Goal: Task Accomplishment & Management: Manage account settings

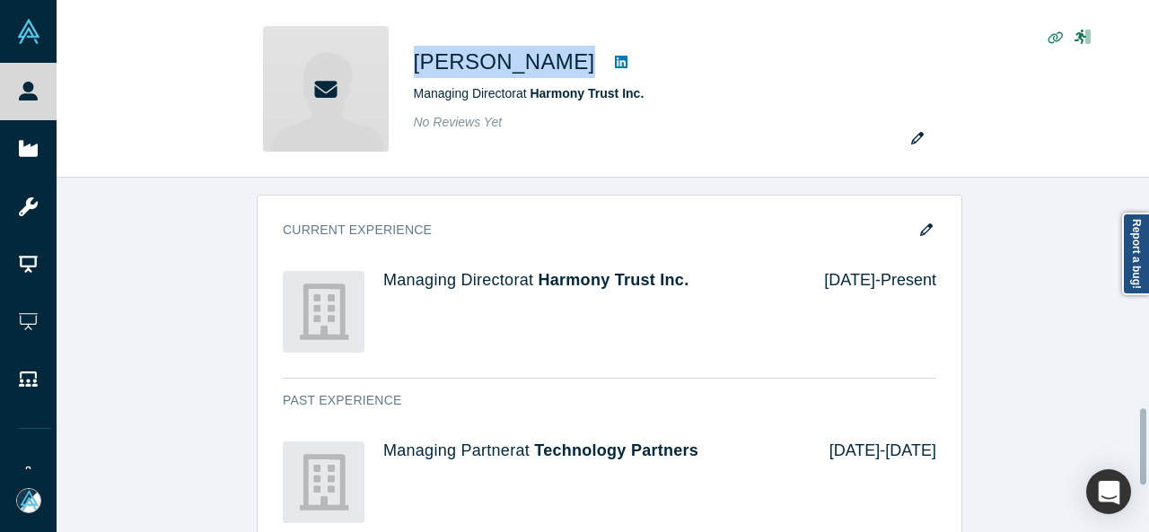
scroll to position [1077, 0]
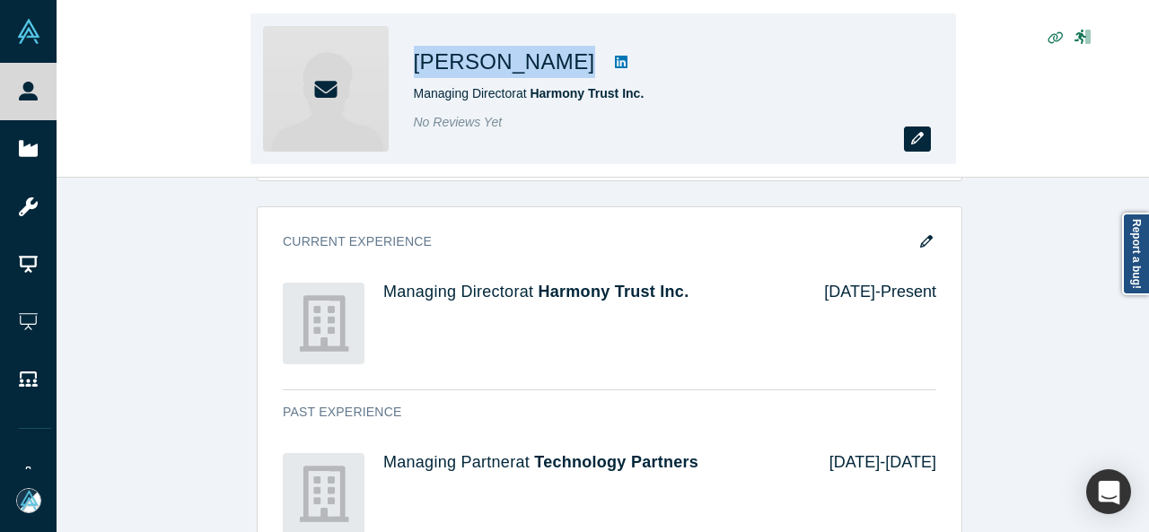
click at [915, 143] on icon "button" at bounding box center [917, 138] width 13 height 13
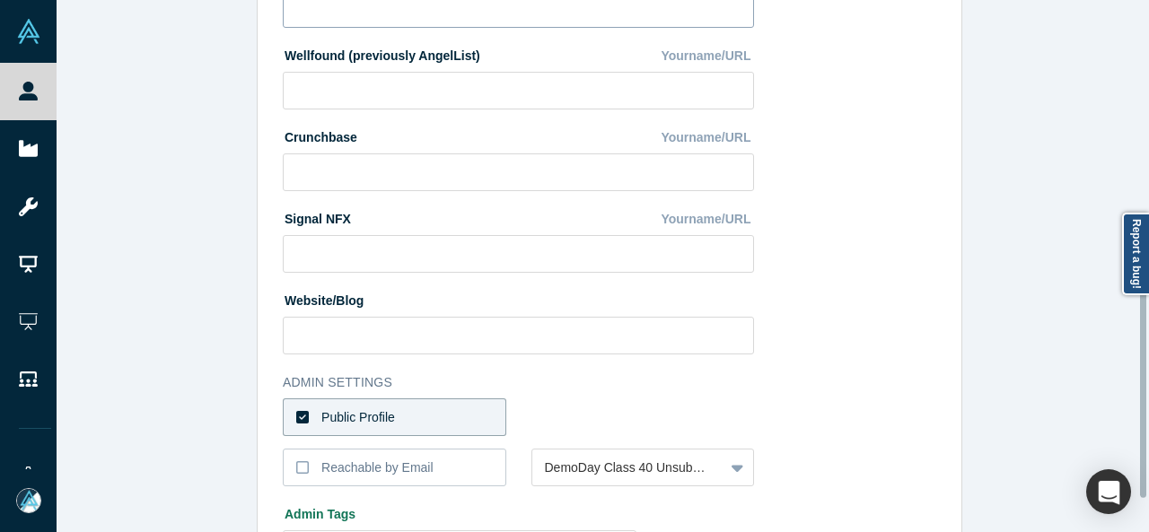
scroll to position [718, 0]
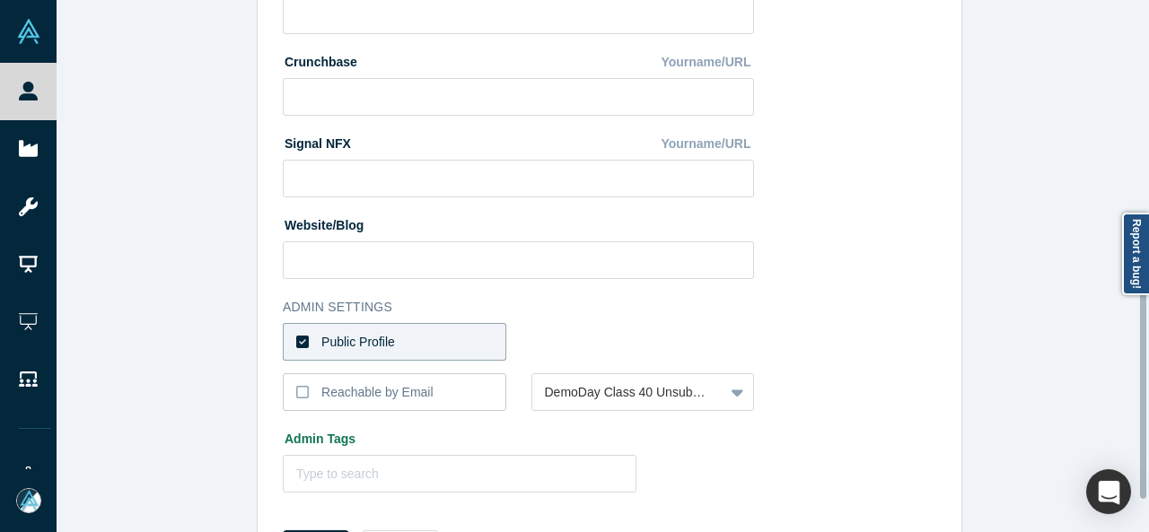
click at [425, 340] on label "Public Profile" at bounding box center [394, 342] width 223 height 38
click at [0, 0] on input "Public Profile" at bounding box center [0, 0] width 0 height 0
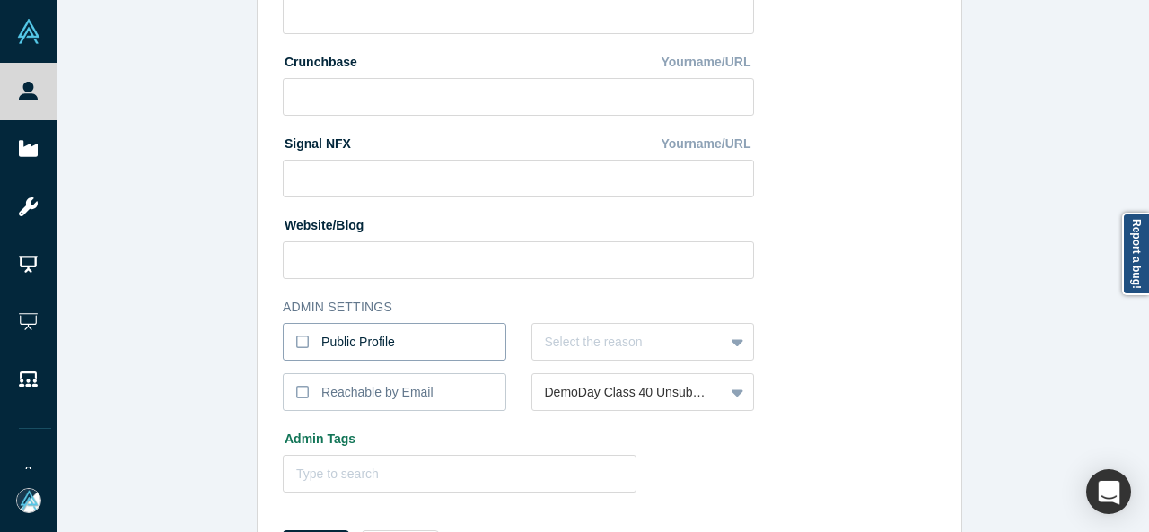
click at [441, 341] on label "Public Profile" at bounding box center [394, 342] width 223 height 38
click at [0, 0] on input "Public Profile" at bounding box center [0, 0] width 0 height 0
click at [460, 333] on label "Public Profile" at bounding box center [394, 342] width 223 height 38
click at [0, 0] on input "Public Profile" at bounding box center [0, 0] width 0 height 0
click at [571, 344] on div "Select the reason" at bounding box center [642, 342] width 223 height 38
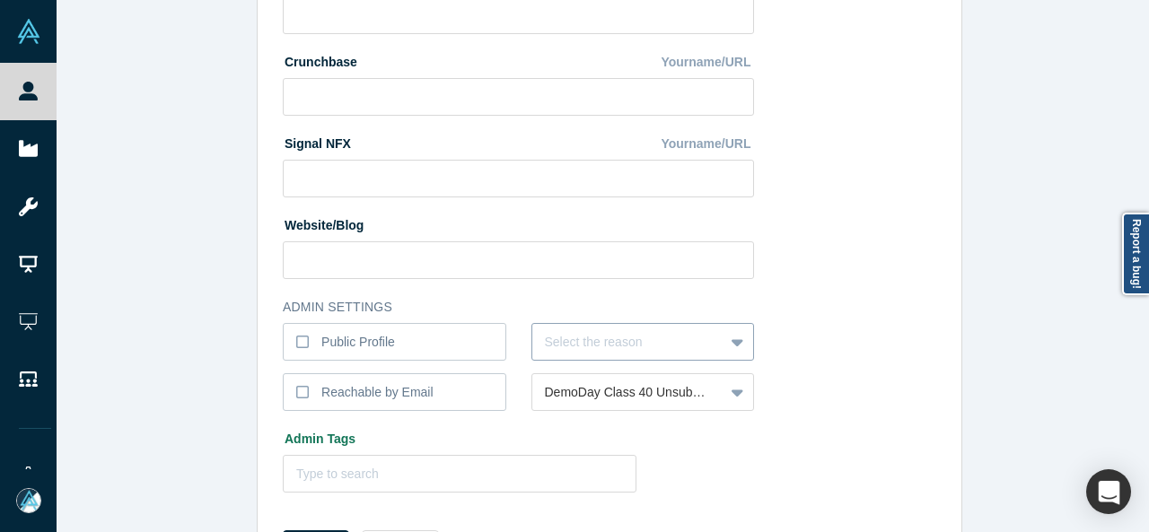
scroll to position [767, 0]
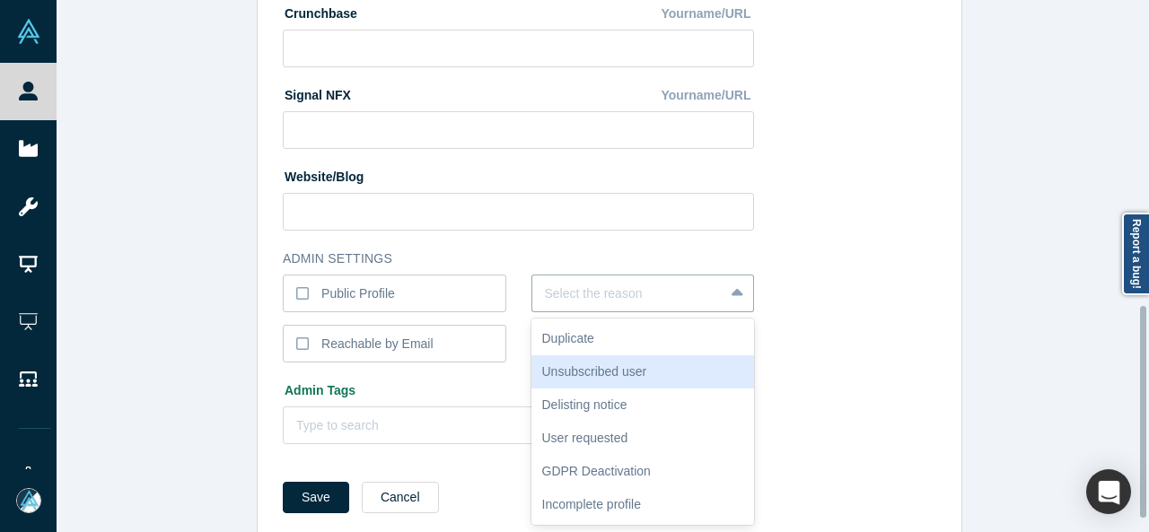
click at [563, 371] on div "Unsubscribed user" at bounding box center [642, 371] width 223 height 33
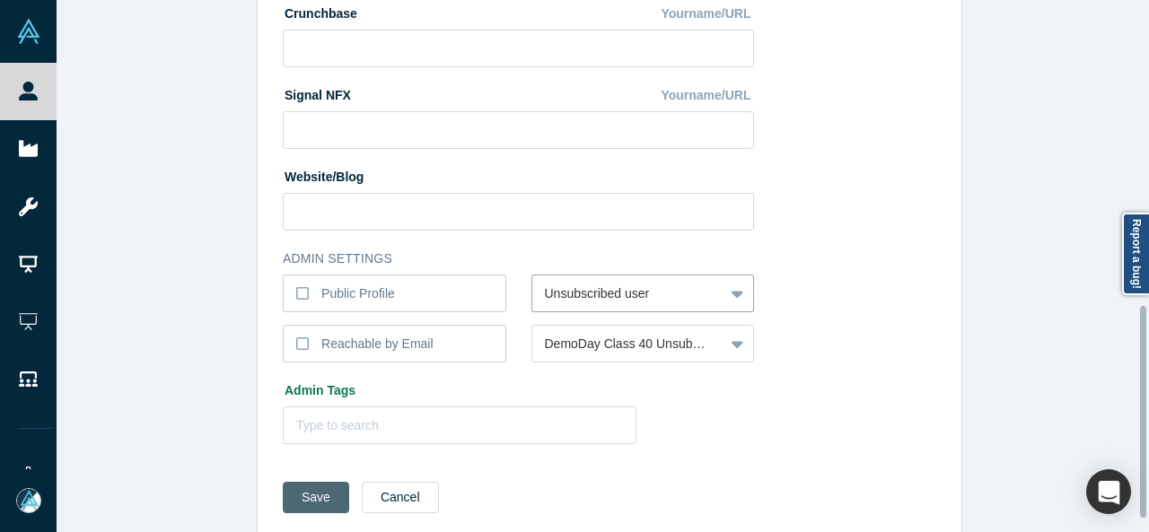
click at [307, 496] on button "Save" at bounding box center [316, 497] width 66 height 31
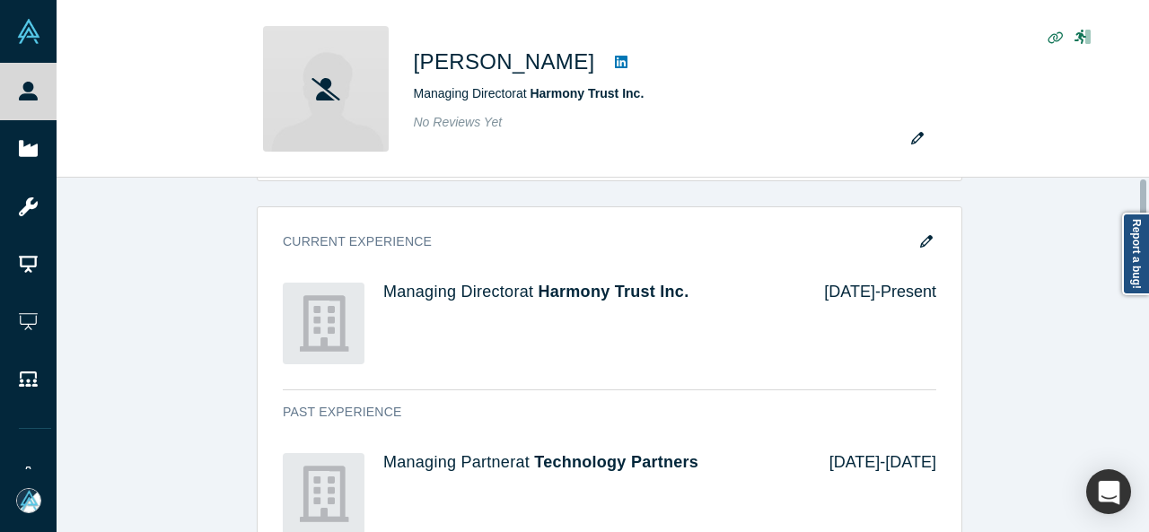
scroll to position [0, 0]
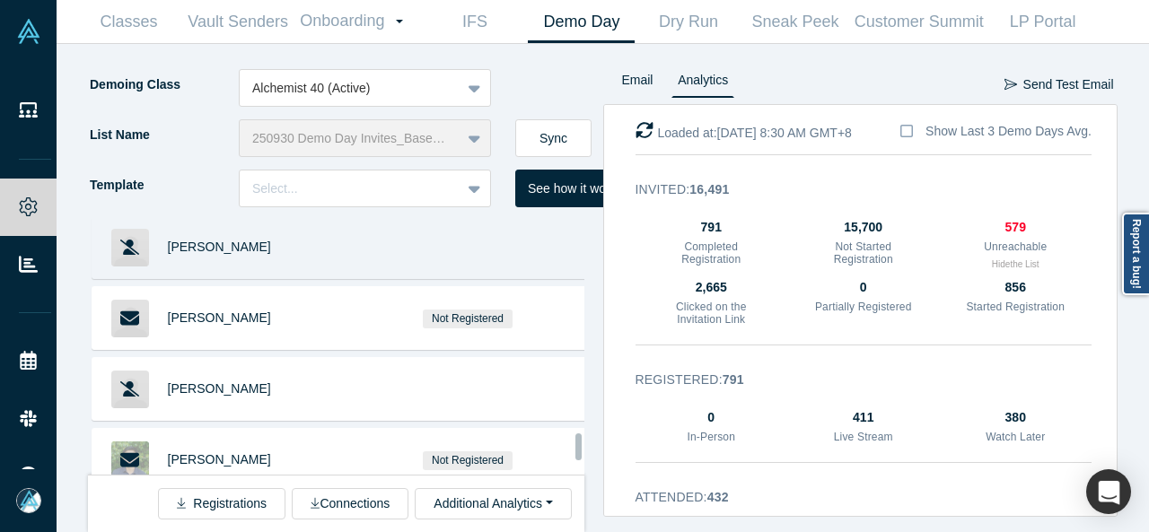
scroll to position [11710, 0]
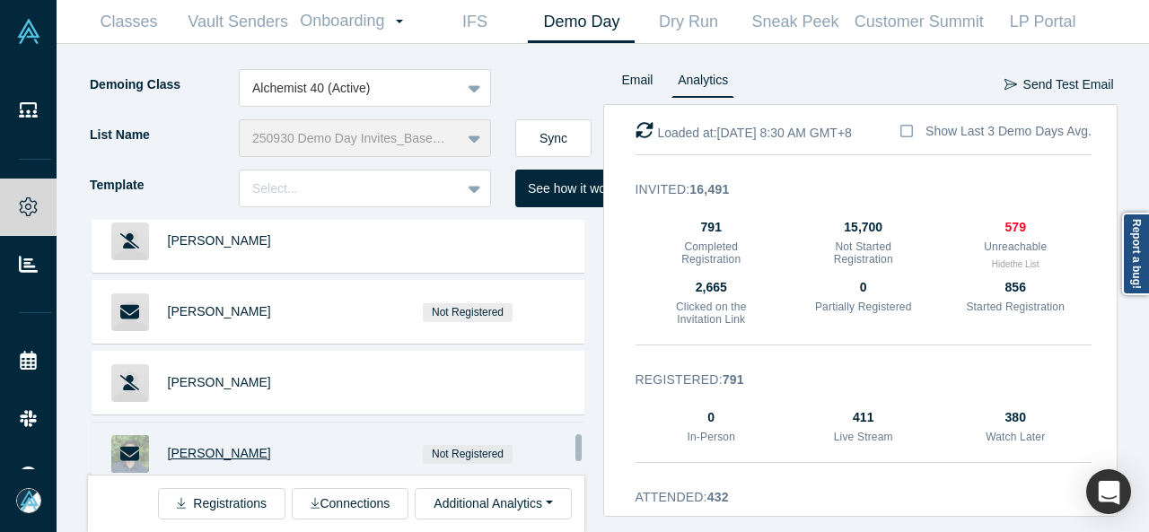
click at [193, 446] on span "Richard Jun" at bounding box center [219, 453] width 103 height 14
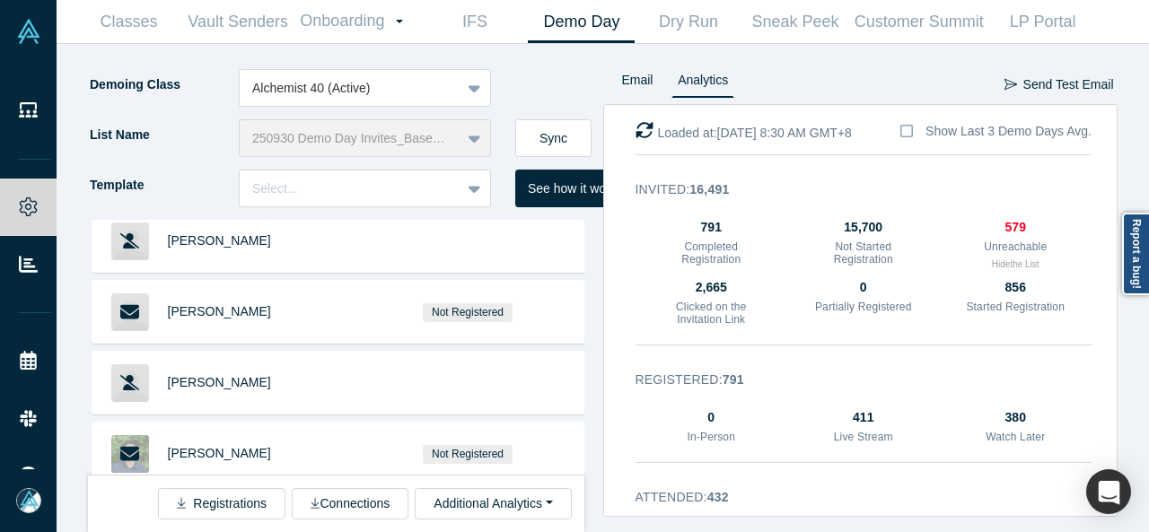
click at [234, 517] on span "Ryan Freedman" at bounding box center [219, 524] width 103 height 14
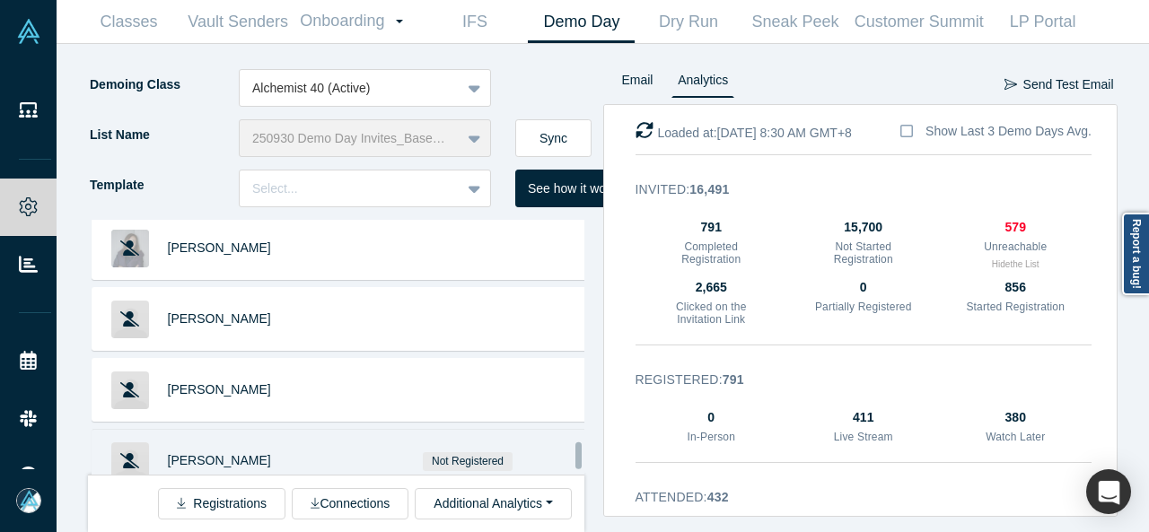
scroll to position [12159, 0]
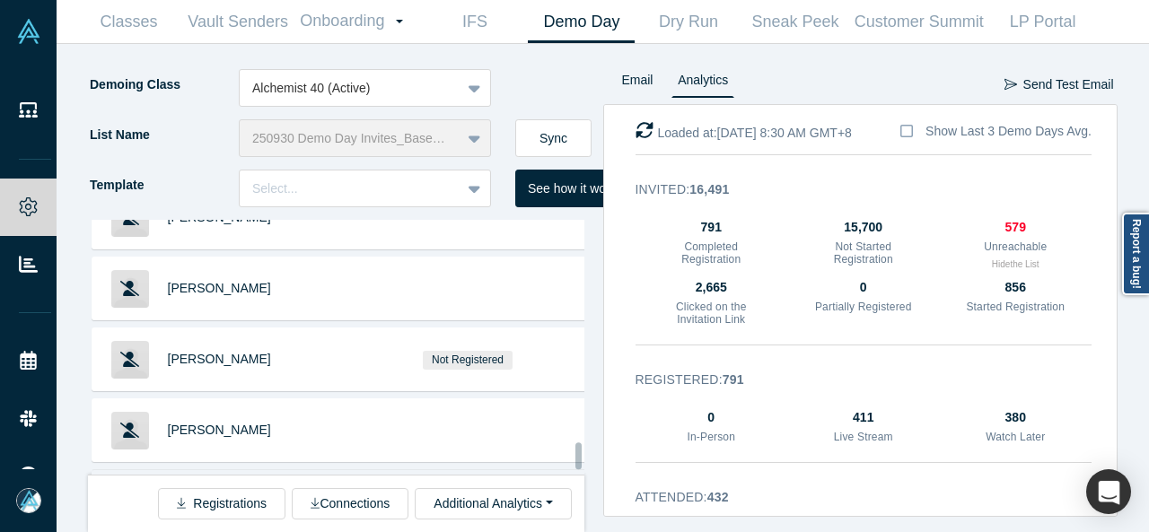
click at [203, 494] on span "Scott Reed" at bounding box center [219, 501] width 103 height 14
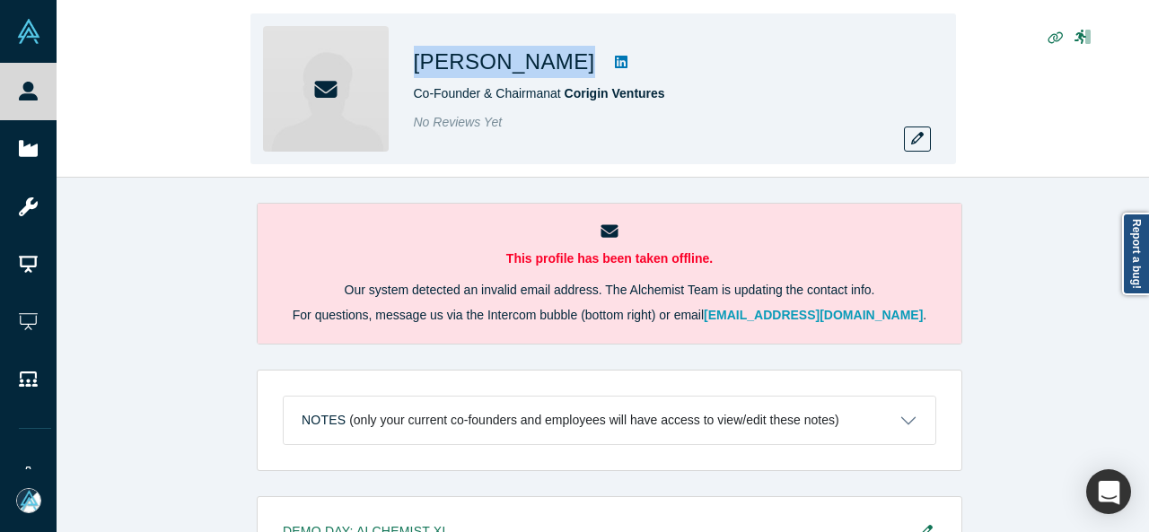
drag, startPoint x: 416, startPoint y: 69, endPoint x: 560, endPoint y: 69, distance: 143.6
click at [560, 66] on h1 "Ryan Freedman" at bounding box center [504, 62] width 181 height 32
copy h1 "Ryan Freedman"
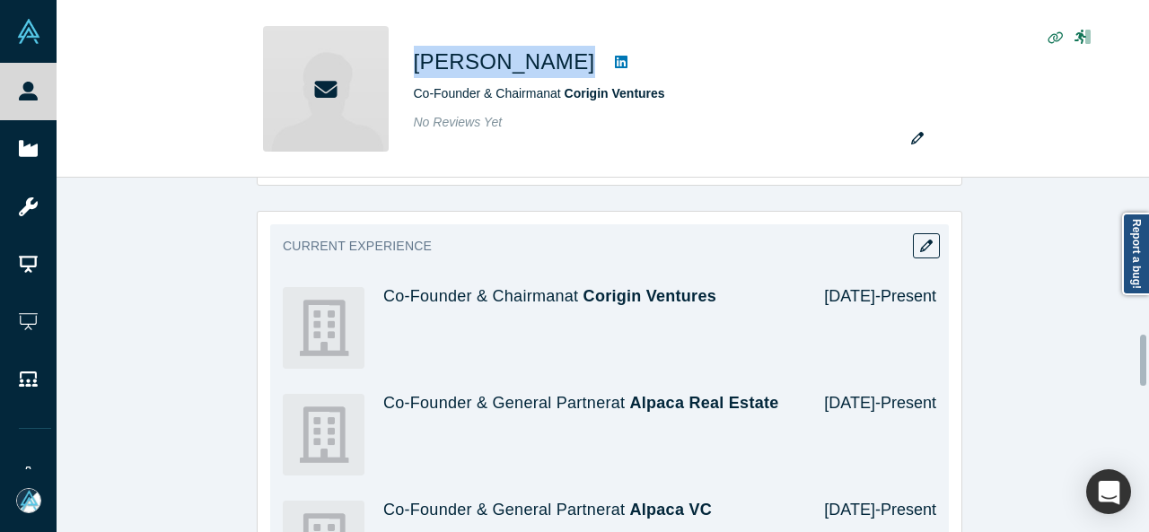
scroll to position [1127, 0]
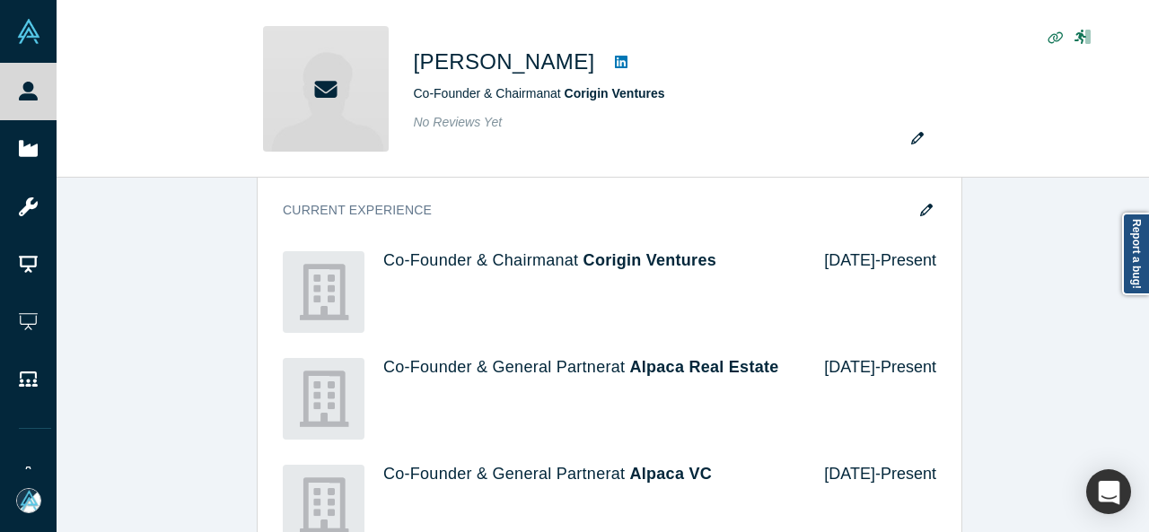
click at [1022, 313] on div "Demo Day: Alchemist XL Profile Needs to be completed Attend Type Not Selected E…" at bounding box center [610, 445] width 1106 height 2153
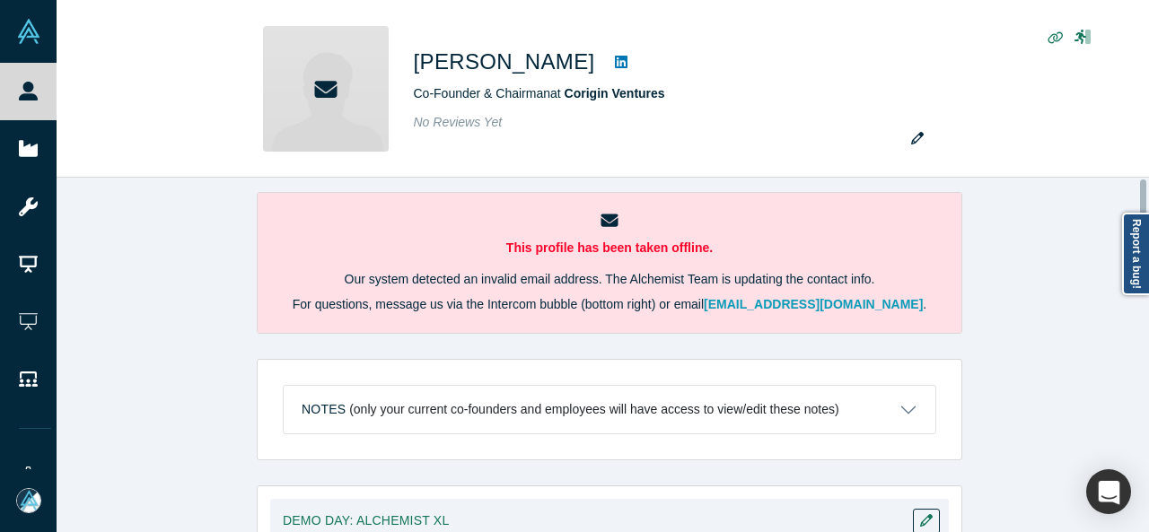
scroll to position [0, 0]
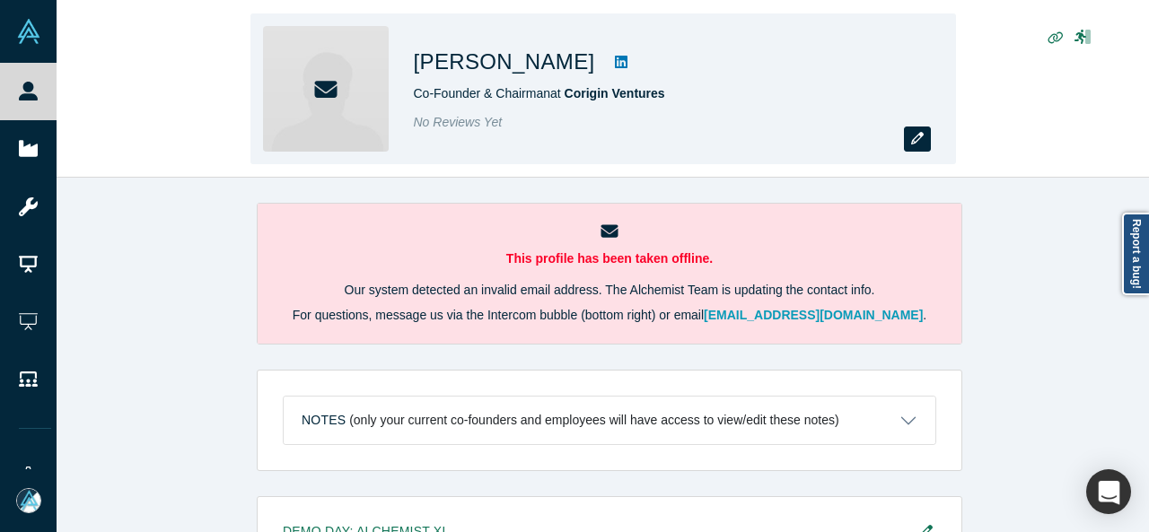
click at [921, 140] on icon "button" at bounding box center [917, 138] width 13 height 13
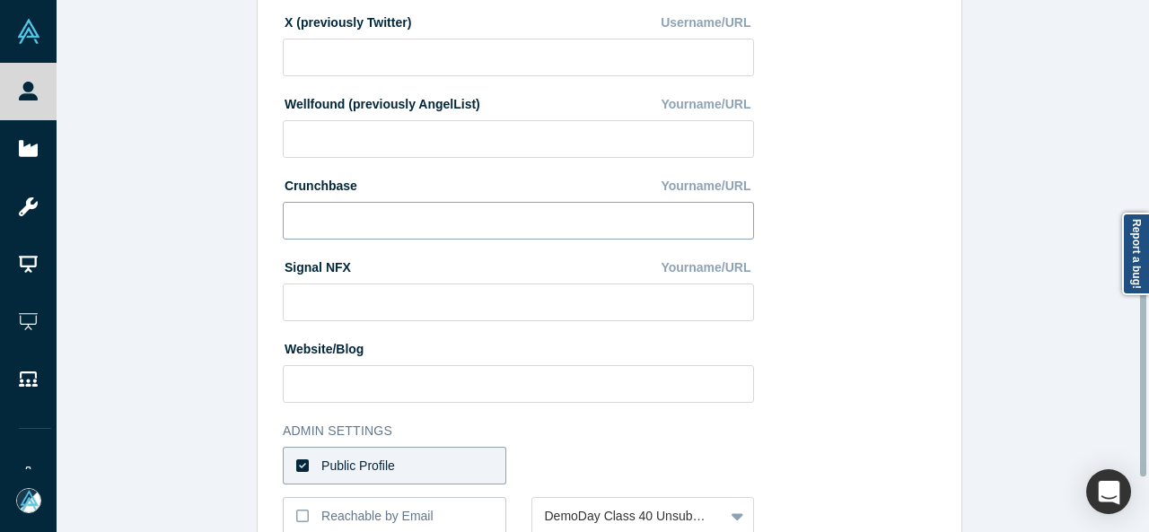
scroll to position [718, 0]
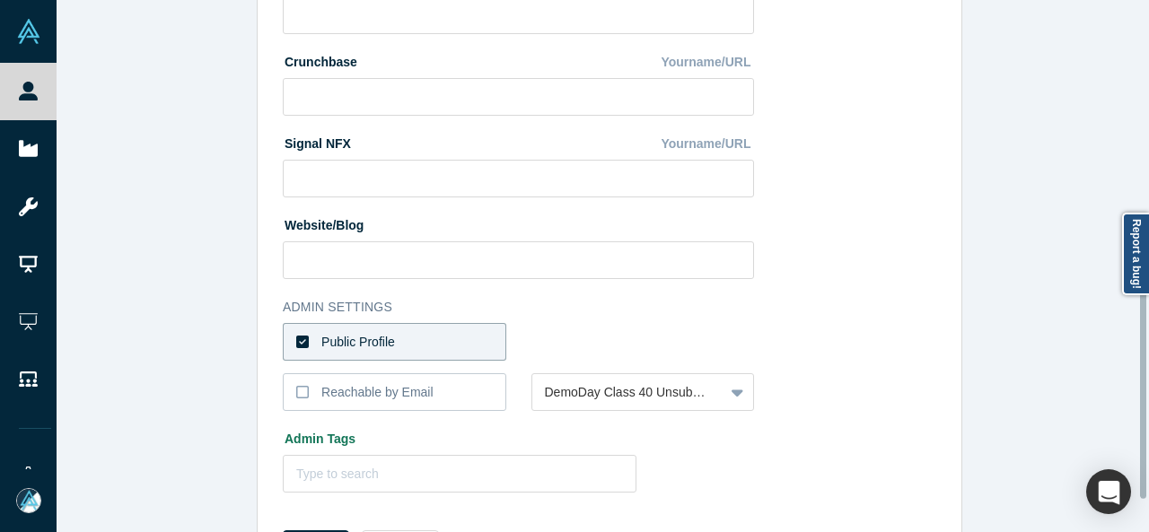
click at [417, 340] on label "Public Profile" at bounding box center [394, 342] width 223 height 38
click at [0, 0] on input "Public Profile" at bounding box center [0, 0] width 0 height 0
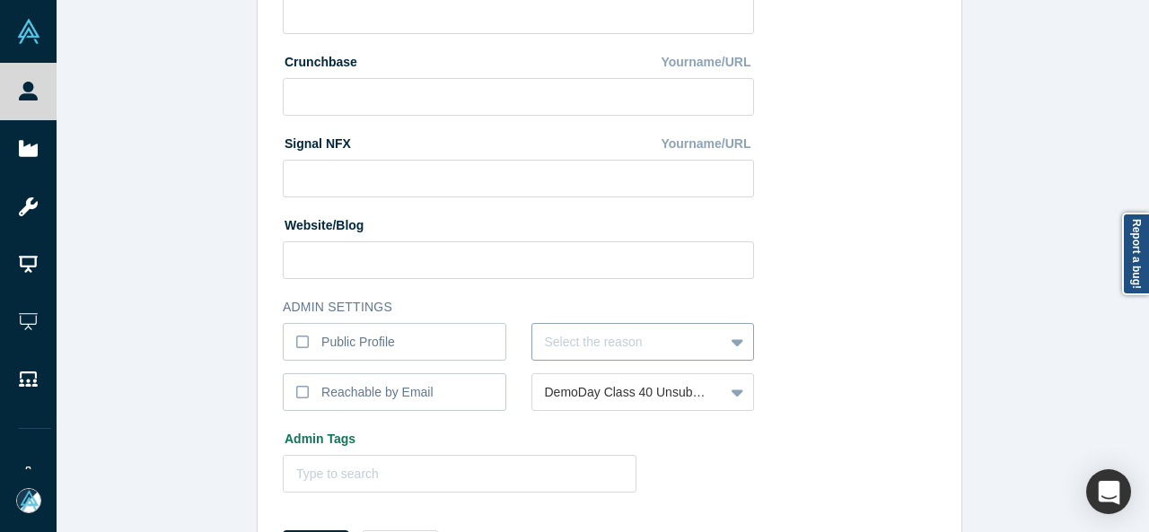
click at [554, 347] on div "Select the reason" at bounding box center [642, 342] width 223 height 38
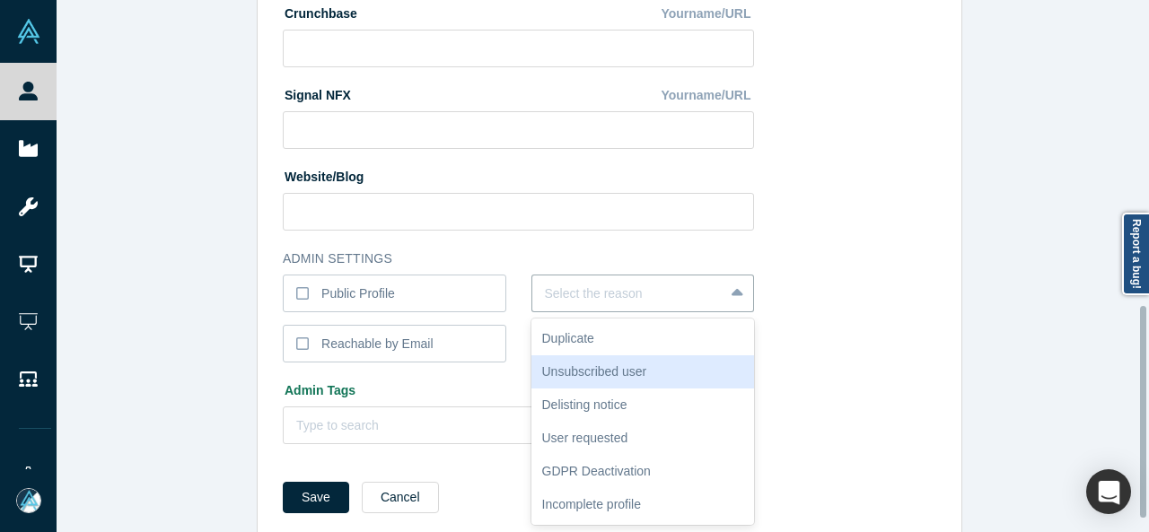
click at [570, 372] on div "Unsubscribed user" at bounding box center [642, 371] width 223 height 33
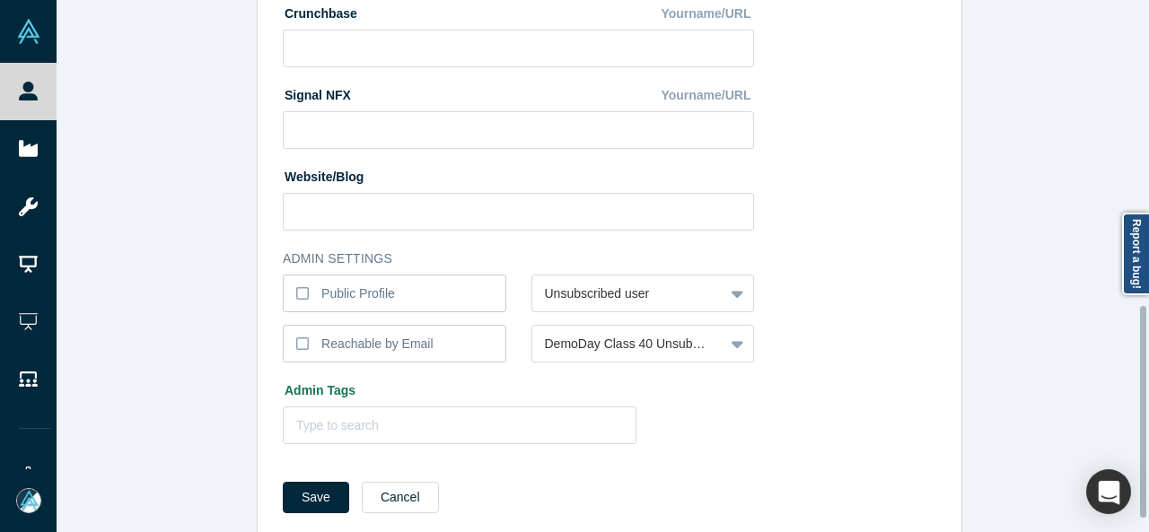
drag, startPoint x: 316, startPoint y: 495, endPoint x: 312, endPoint y: 476, distance: 19.2
click at [316, 496] on button "Save" at bounding box center [316, 497] width 66 height 31
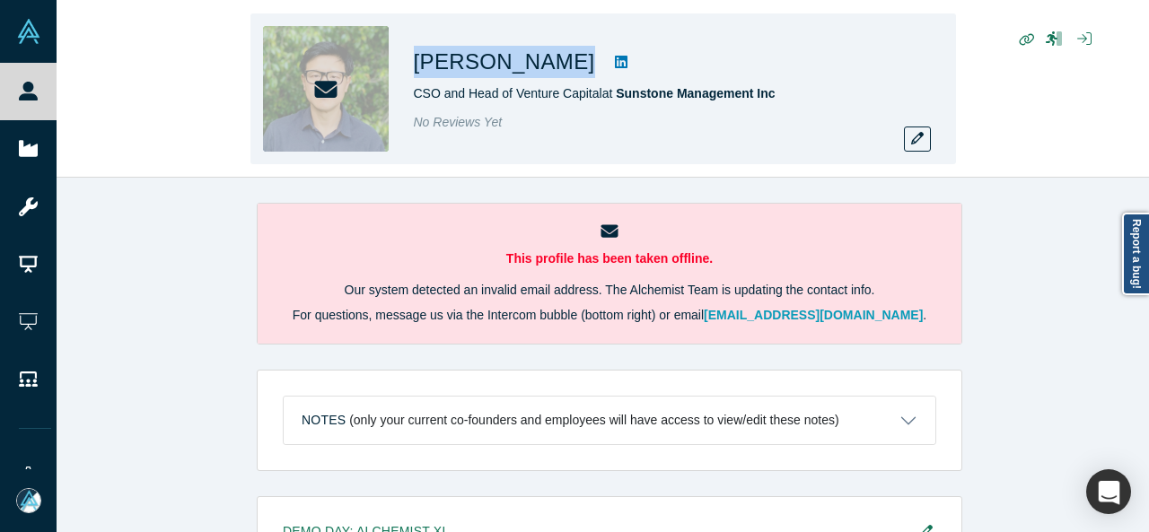
drag, startPoint x: 411, startPoint y: 62, endPoint x: 527, endPoint y: 76, distance: 116.7
click at [527, 76] on div "Richard Jun CSO and Head of Venture Capital at Sunstone Management Inc No Revie…" at bounding box center [602, 88] width 705 height 151
copy div "[PERSON_NAME]"
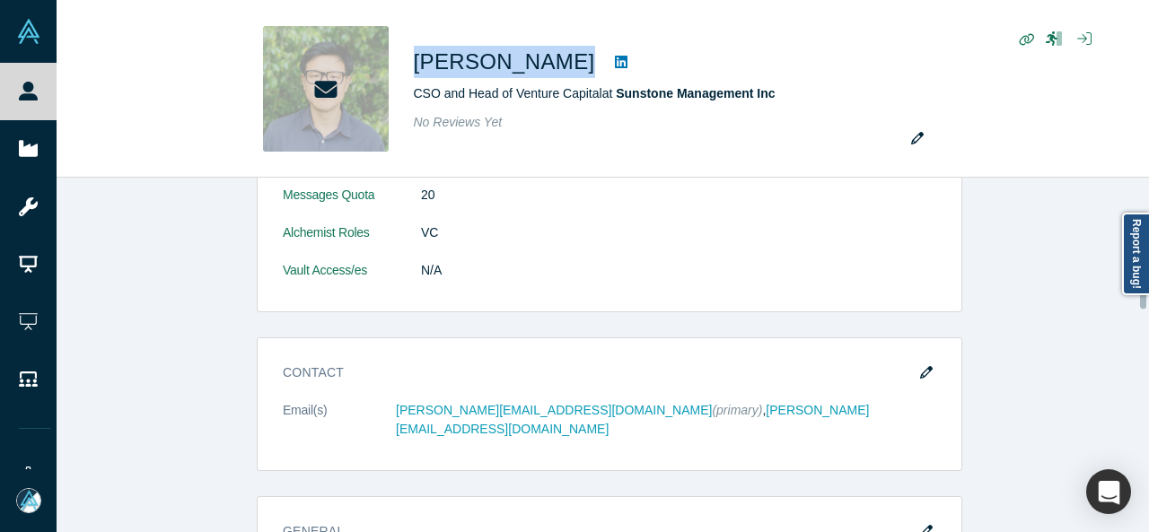
scroll to position [635, 0]
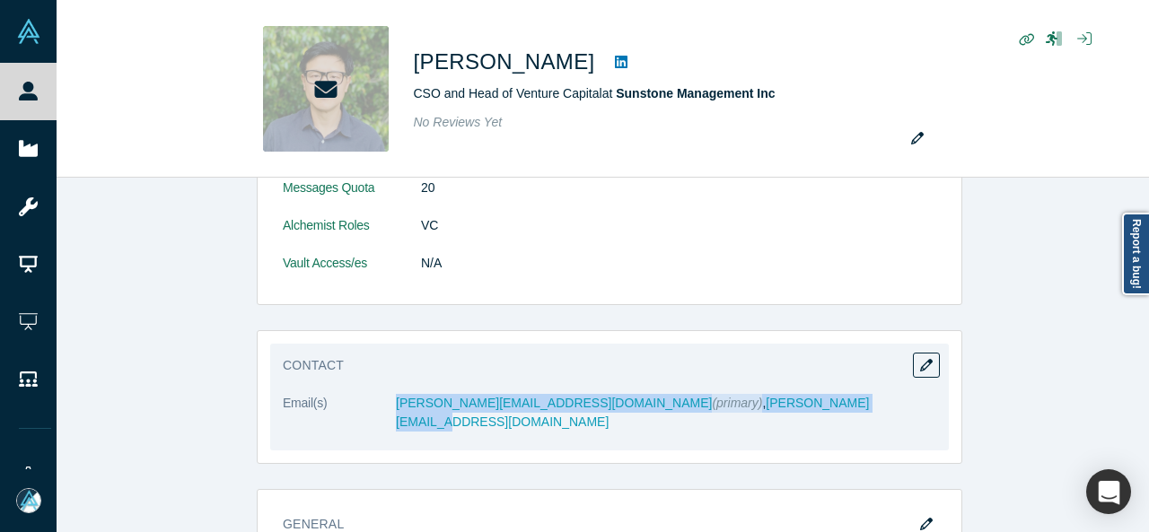
drag, startPoint x: 378, startPoint y: 414, endPoint x: 802, endPoint y: 410, distance: 424.6
click at [802, 410] on dl "Email(s) richard.jun@sunstoneinvestment.com (primary) , richard.jun@gmail.com" at bounding box center [609, 422] width 653 height 57
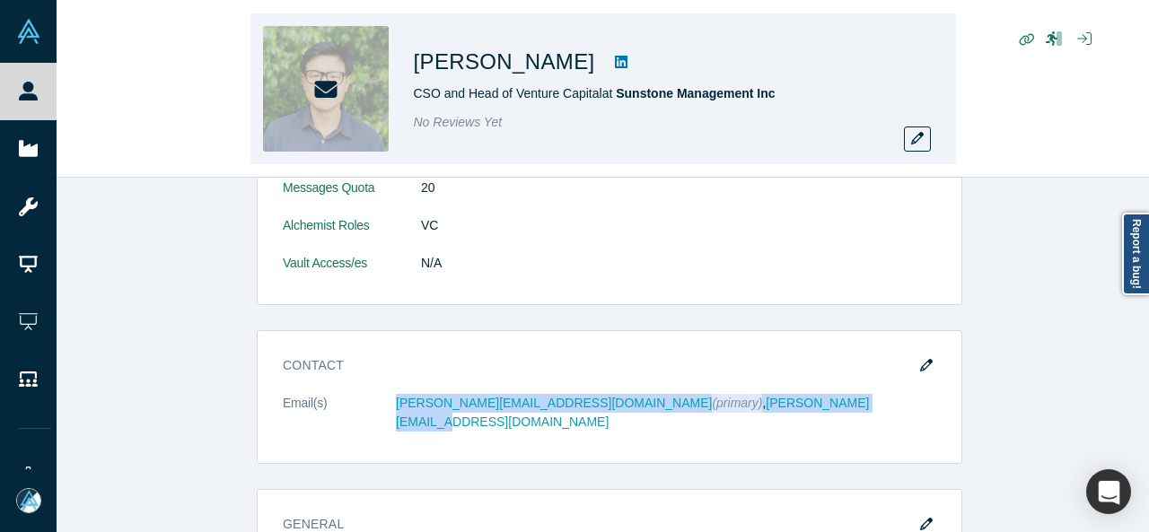
copy dl "richard.jun@sunstoneinvestment.com (primary) , richard.jun@gmail.com"
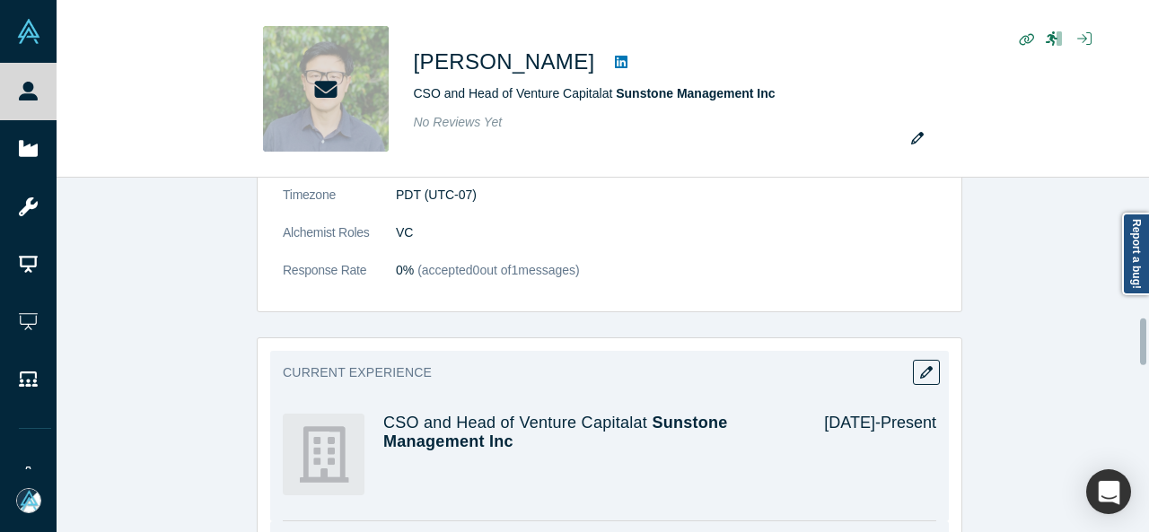
scroll to position [994, 0]
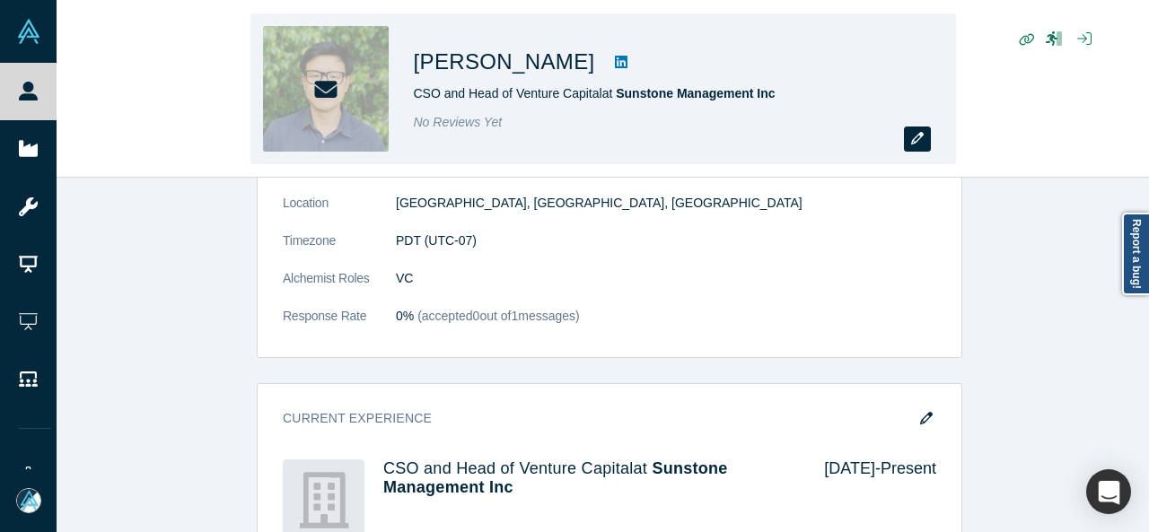
click at [912, 143] on icon "button" at bounding box center [917, 138] width 13 height 13
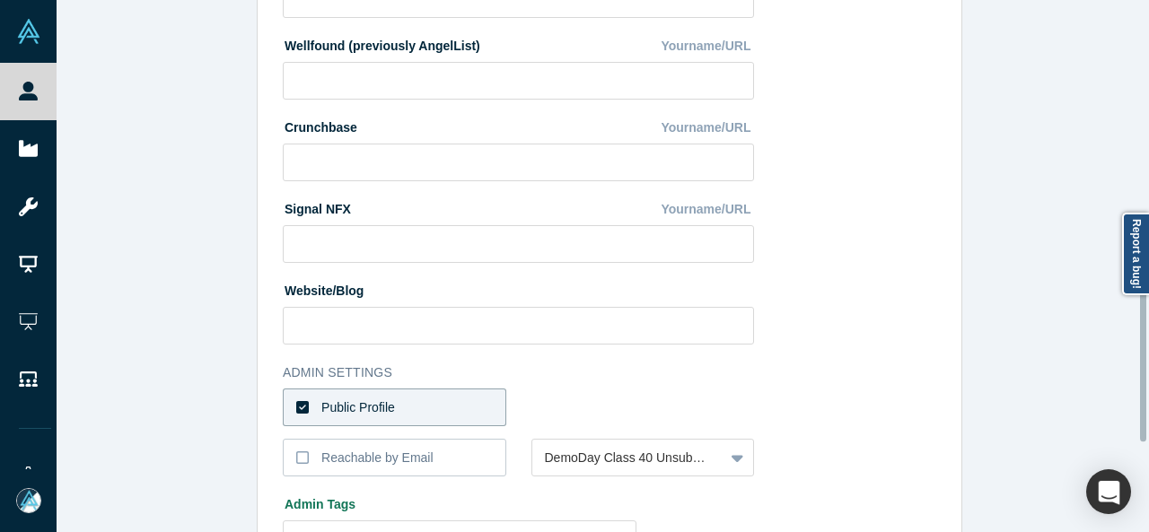
scroll to position [718, 0]
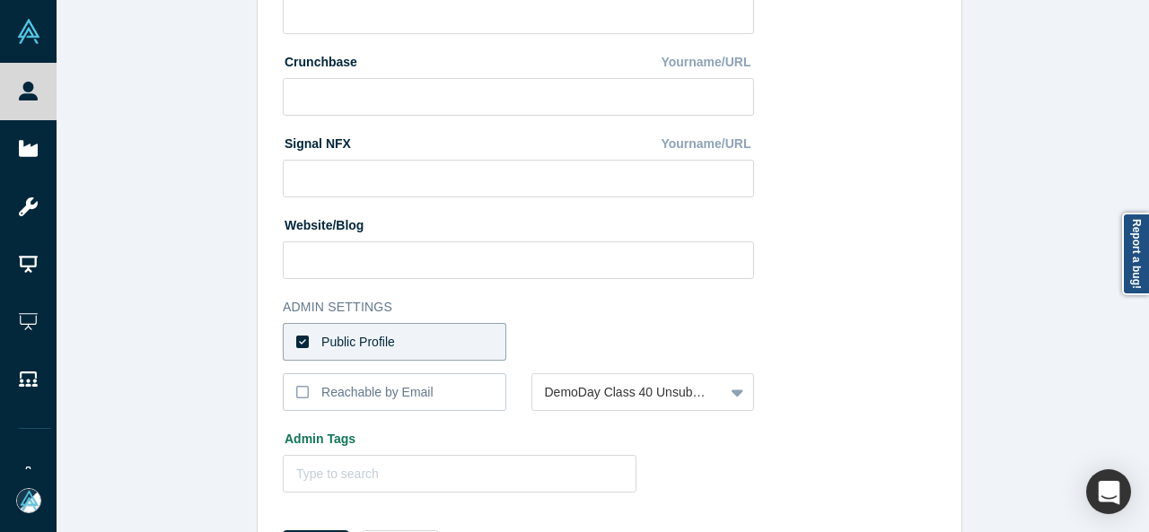
click at [435, 347] on label "Public Profile" at bounding box center [394, 342] width 223 height 38
click at [0, 0] on input "Public Profile" at bounding box center [0, 0] width 0 height 0
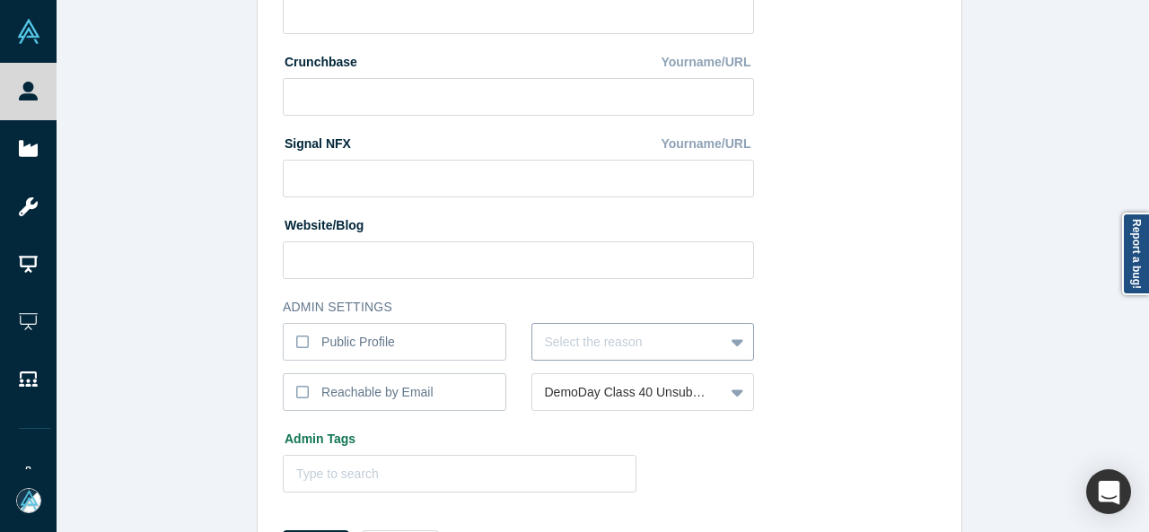
scroll to position [767, 0]
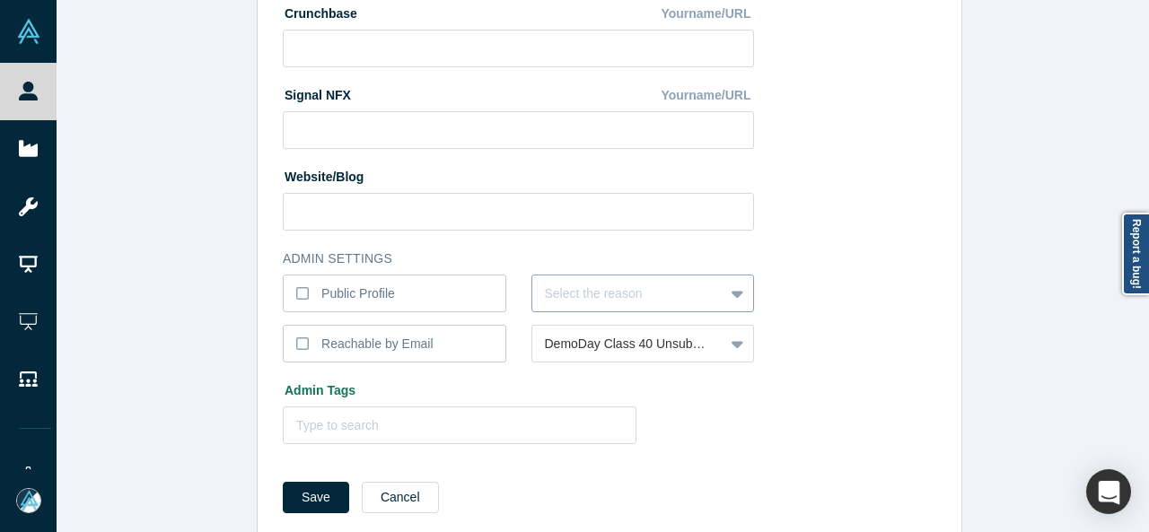
click at [569, 312] on div "Select the reason" at bounding box center [642, 294] width 223 height 38
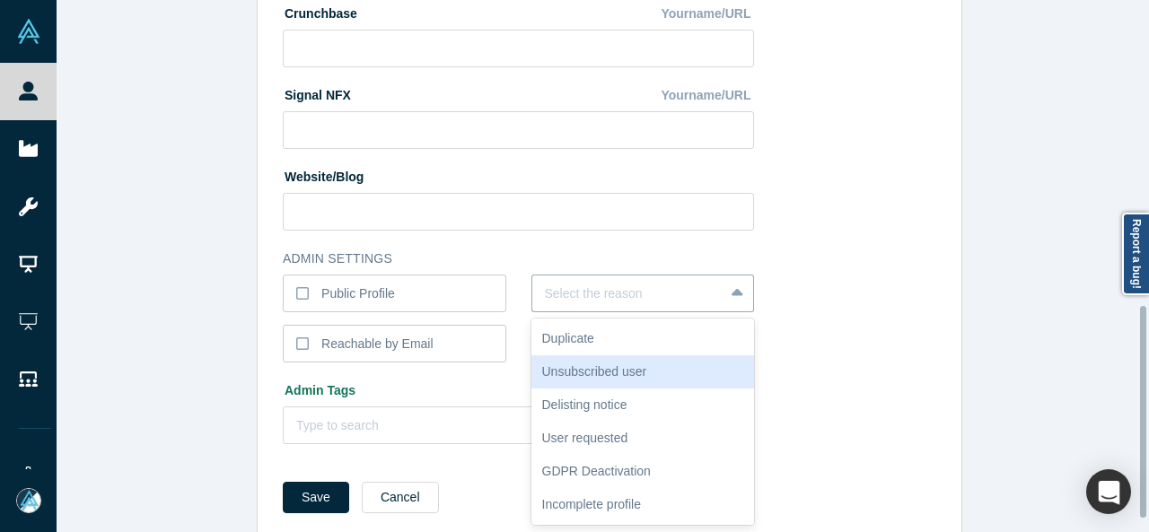
click at [567, 377] on div "Unsubscribed user" at bounding box center [642, 371] width 223 height 33
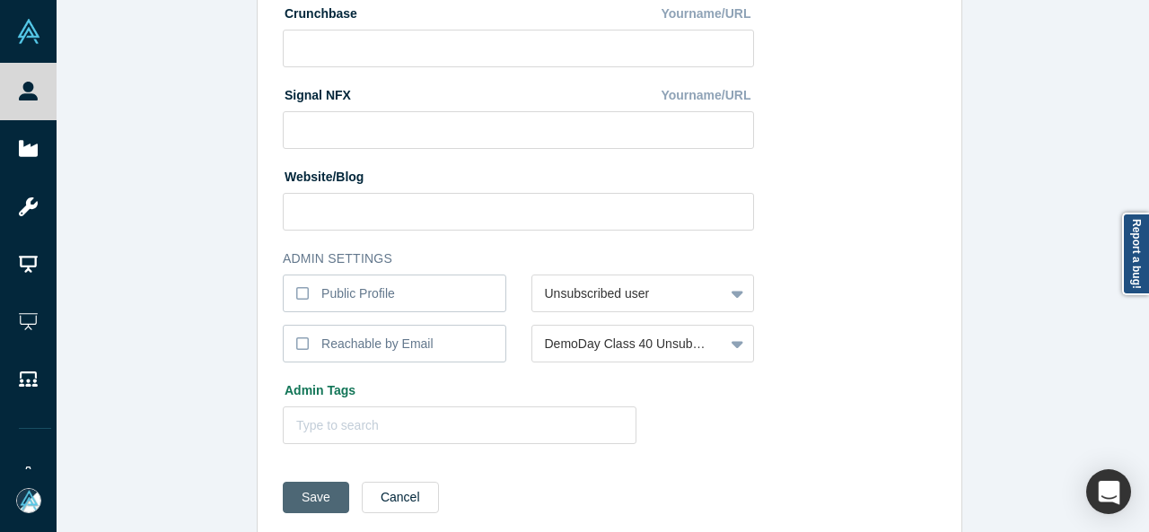
click at [311, 488] on button "Save" at bounding box center [316, 497] width 66 height 31
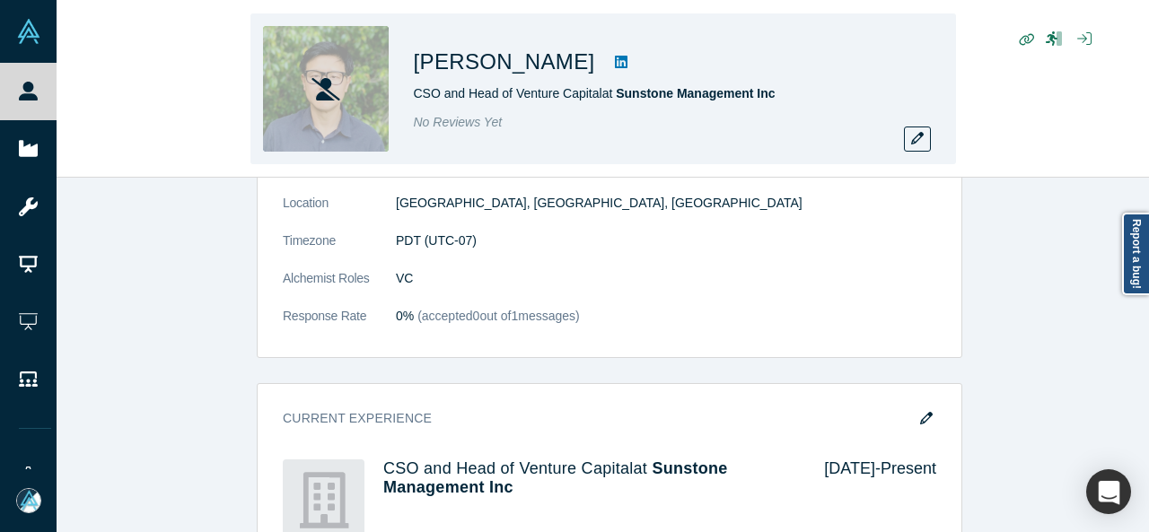
scroll to position [0, 0]
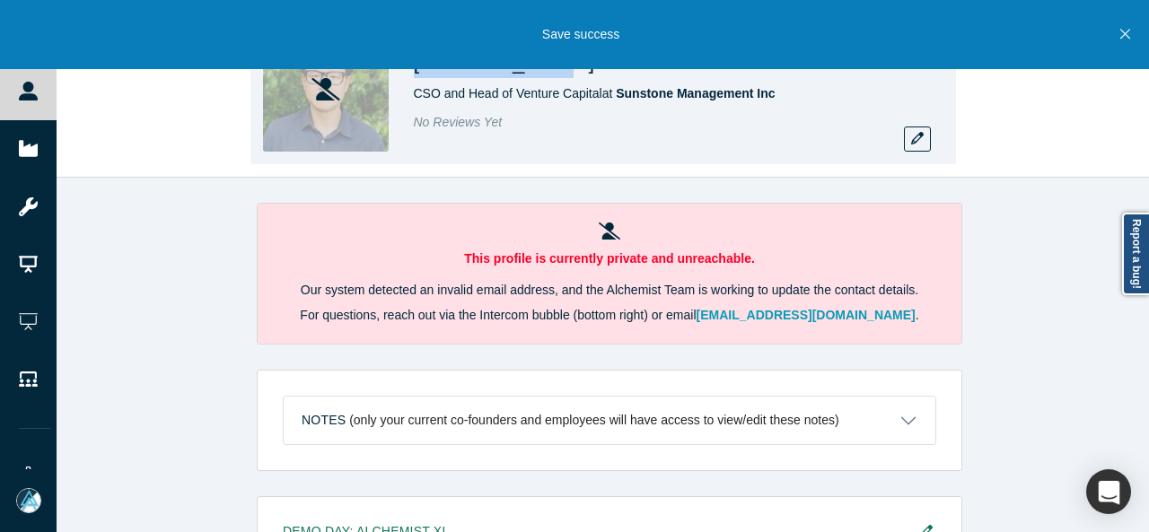
drag, startPoint x: 416, startPoint y: 73, endPoint x: 525, endPoint y: 76, distance: 108.7
click at [525, 76] on h1 "Richard Jun" at bounding box center [504, 62] width 181 height 32
copy h1 "Richard Jun"
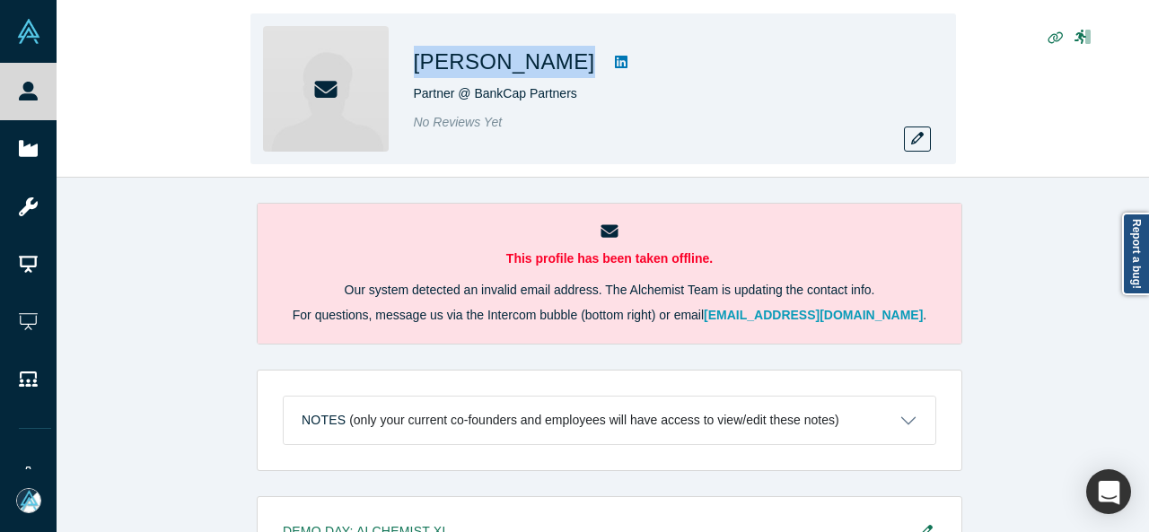
drag, startPoint x: 415, startPoint y: 57, endPoint x: 528, endPoint y: 69, distance: 113.7
click at [528, 69] on div "[PERSON_NAME]" at bounding box center [665, 62] width 503 height 32
copy div "[PERSON_NAME]"
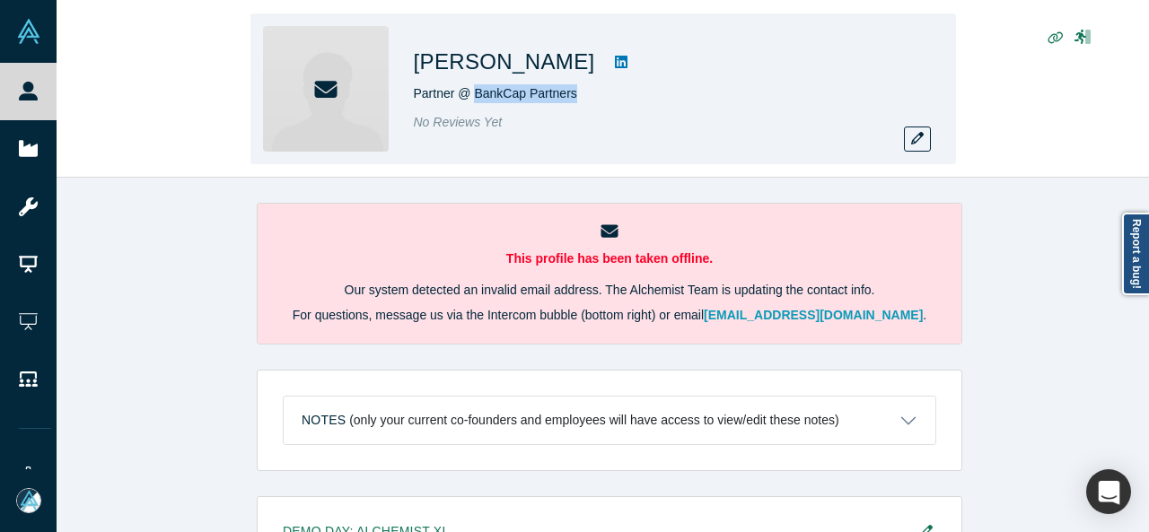
drag, startPoint x: 575, startPoint y: 99, endPoint x: 472, endPoint y: 104, distance: 103.4
click at [473, 102] on div "Partner @ BankCap Partners" at bounding box center [665, 93] width 503 height 19
copy span "BankCap Partners"
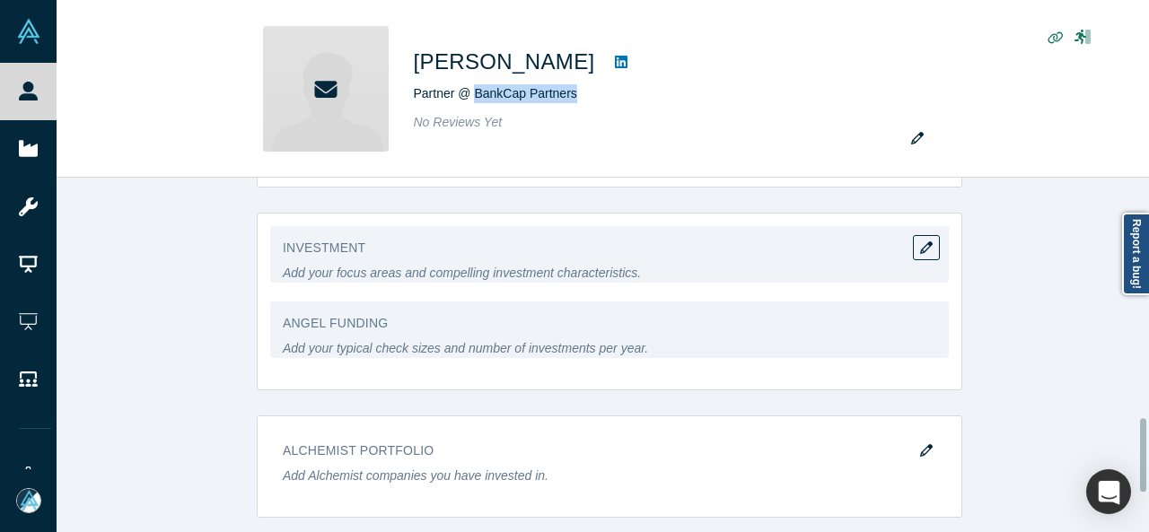
scroll to position [1077, 0]
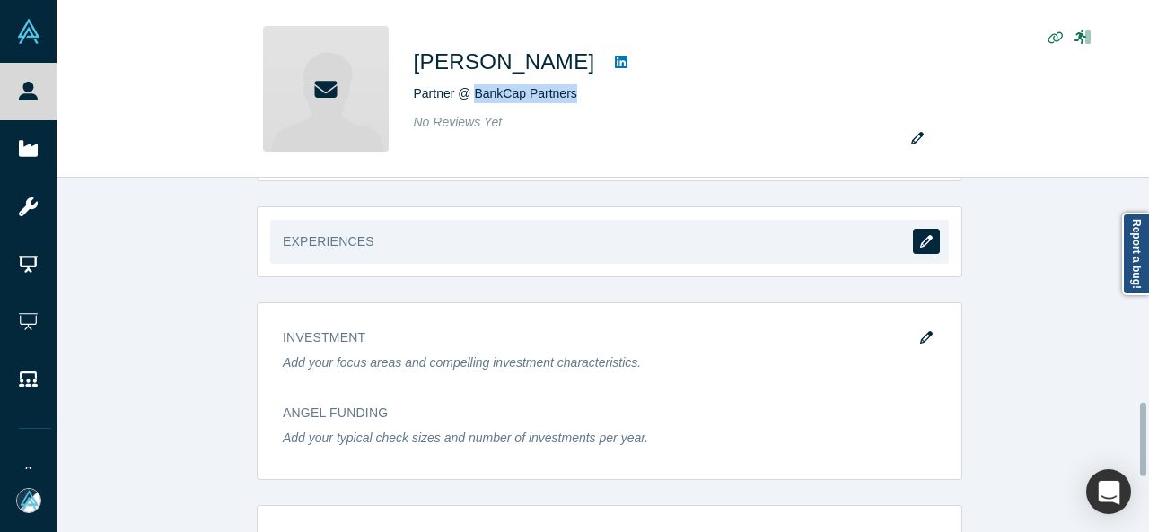
click at [915, 243] on button "button" at bounding box center [926, 241] width 27 height 25
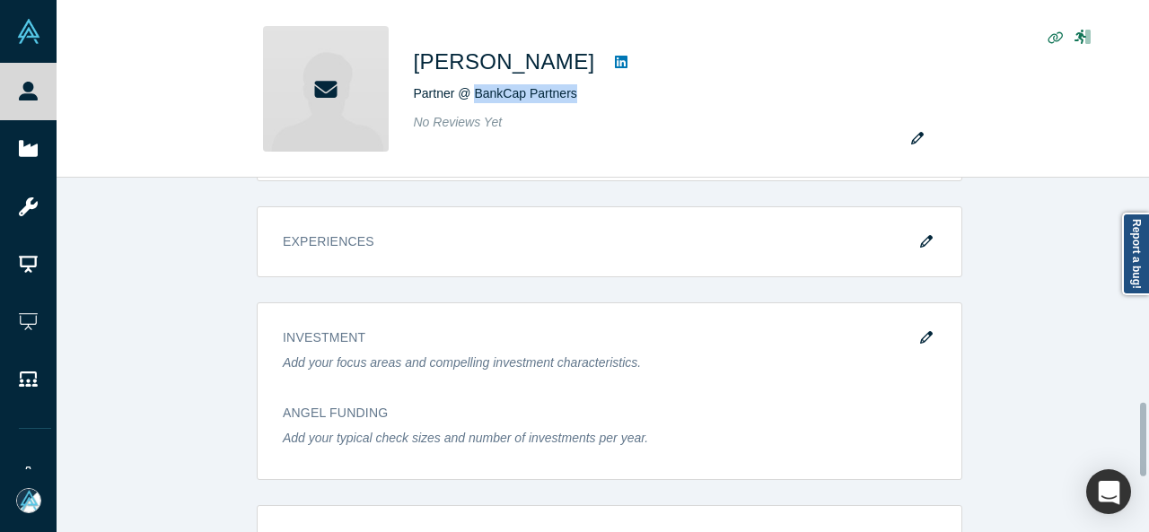
scroll to position [0, 0]
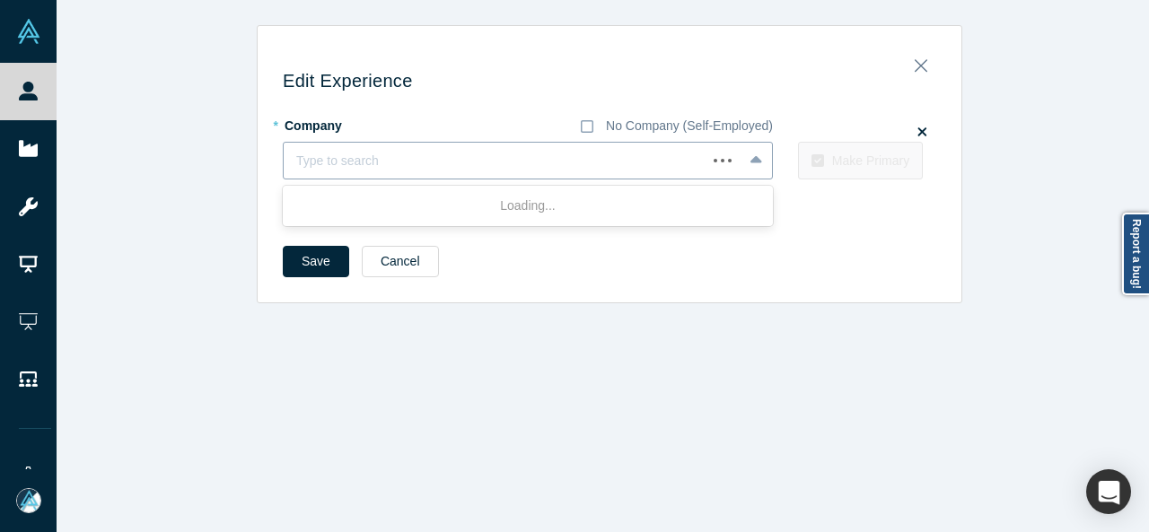
click at [331, 162] on div at bounding box center [495, 161] width 398 height 22
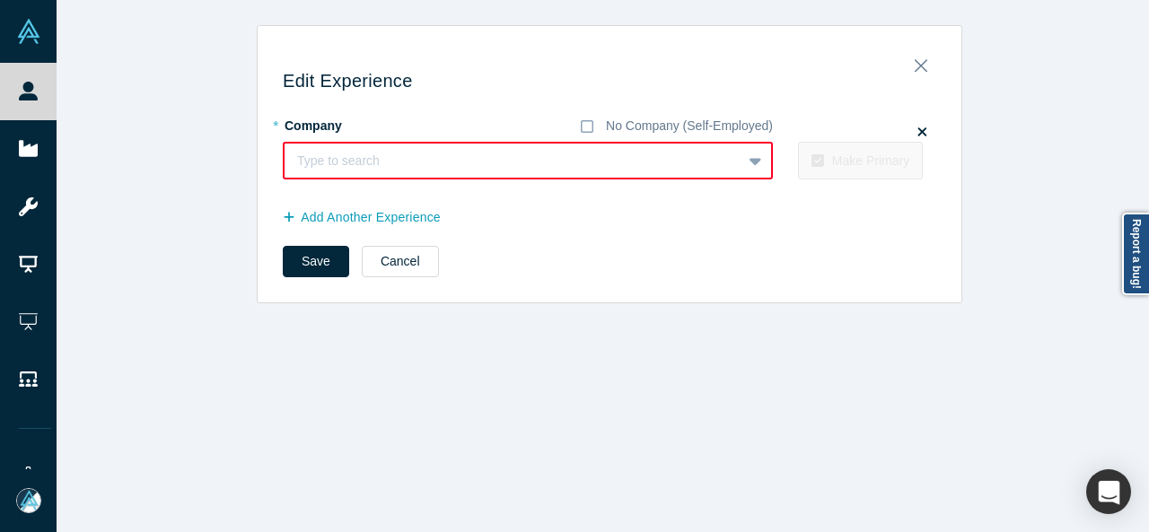
paste input "BankCap Partners"
type input "BankCap Partners"
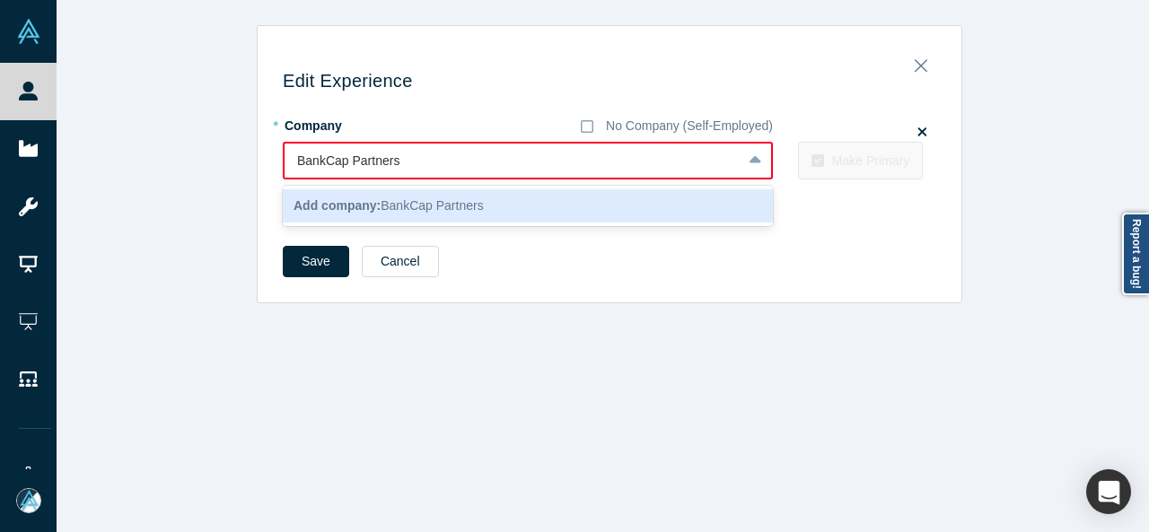
click at [409, 205] on span "Add company: BankCap Partners" at bounding box center [388, 205] width 190 height 14
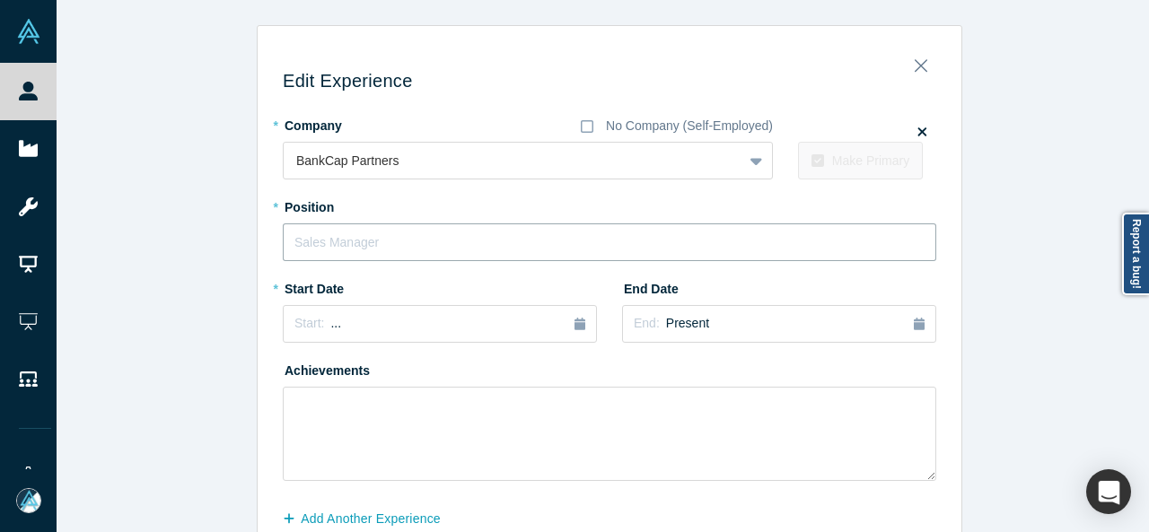
click at [402, 241] on input "text" at bounding box center [609, 242] width 653 height 38
paste input "Co-Founder, Partner, and Director"
type input "Co-Founder, Partner, and Director"
click at [366, 325] on div "Start: ..." at bounding box center [439, 324] width 291 height 20
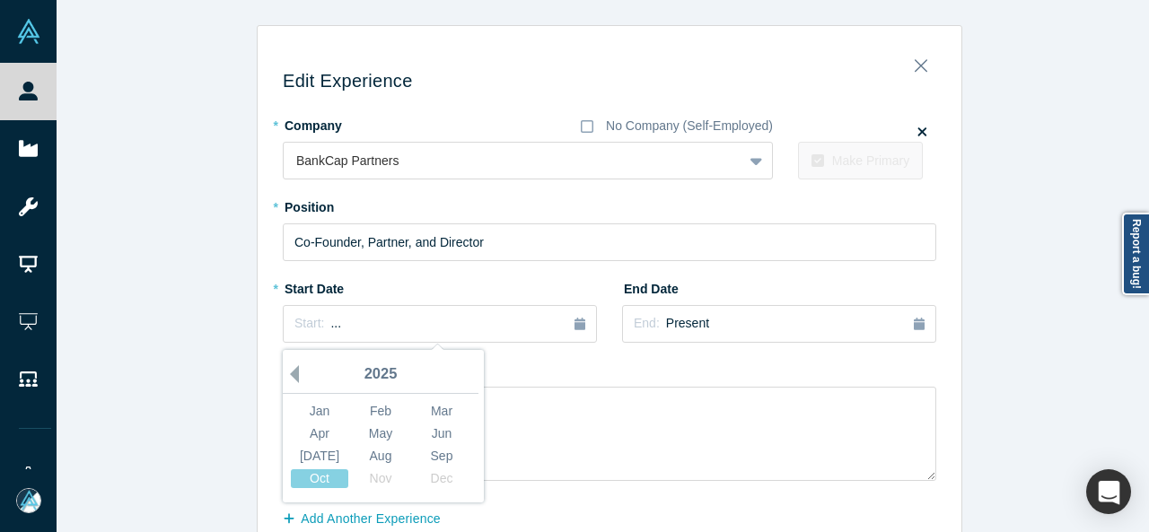
click at [286, 374] on button "Previous Year" at bounding box center [290, 374] width 18 height 18
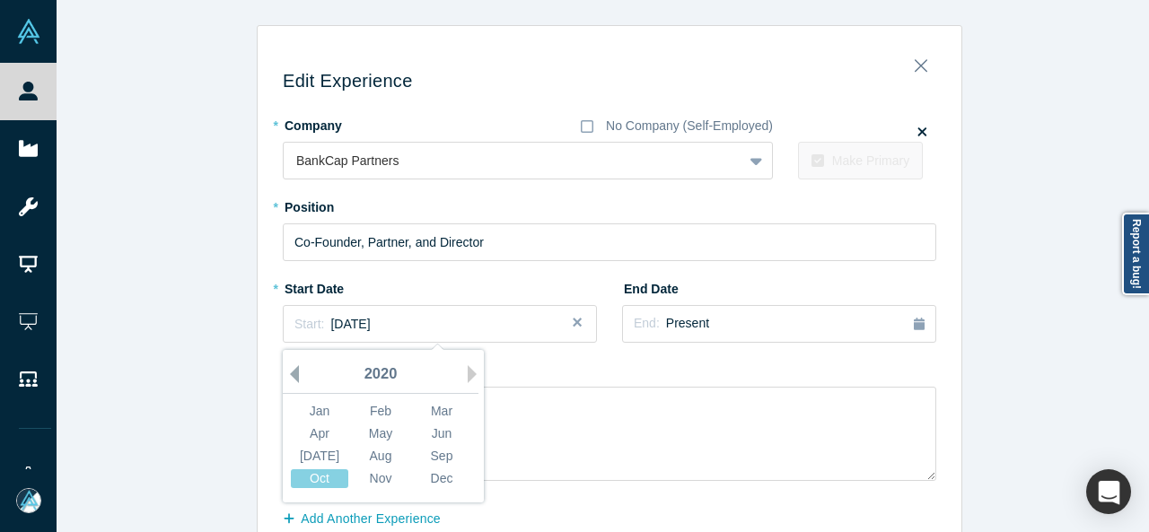
click at [286, 374] on button "Previous Year" at bounding box center [290, 374] width 18 height 18
click at [287, 374] on button "Previous Year" at bounding box center [290, 374] width 18 height 18
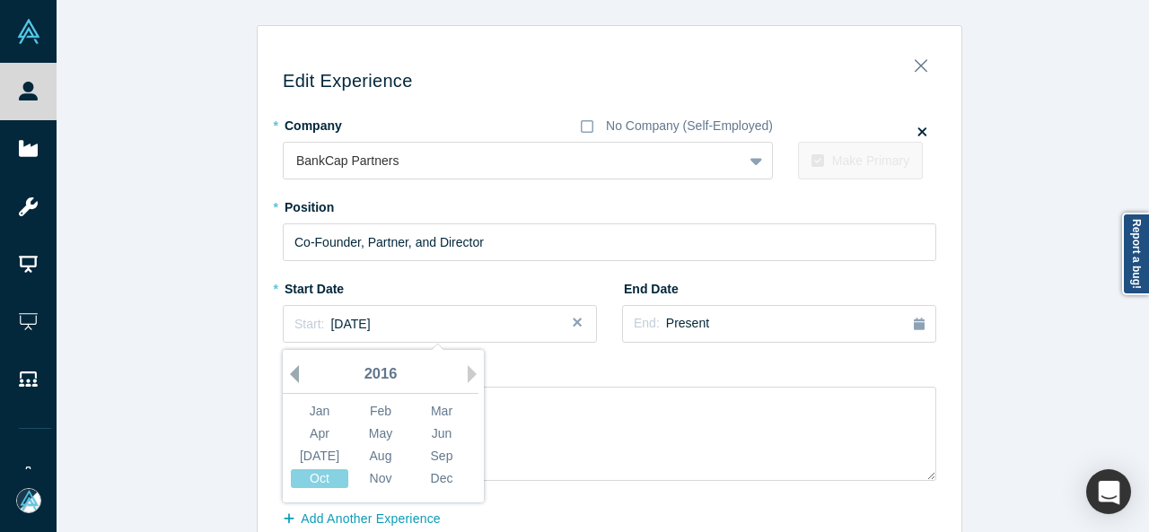
click at [287, 374] on button "Previous Year" at bounding box center [290, 374] width 18 height 18
click at [289, 374] on button "Previous Year" at bounding box center [290, 374] width 18 height 18
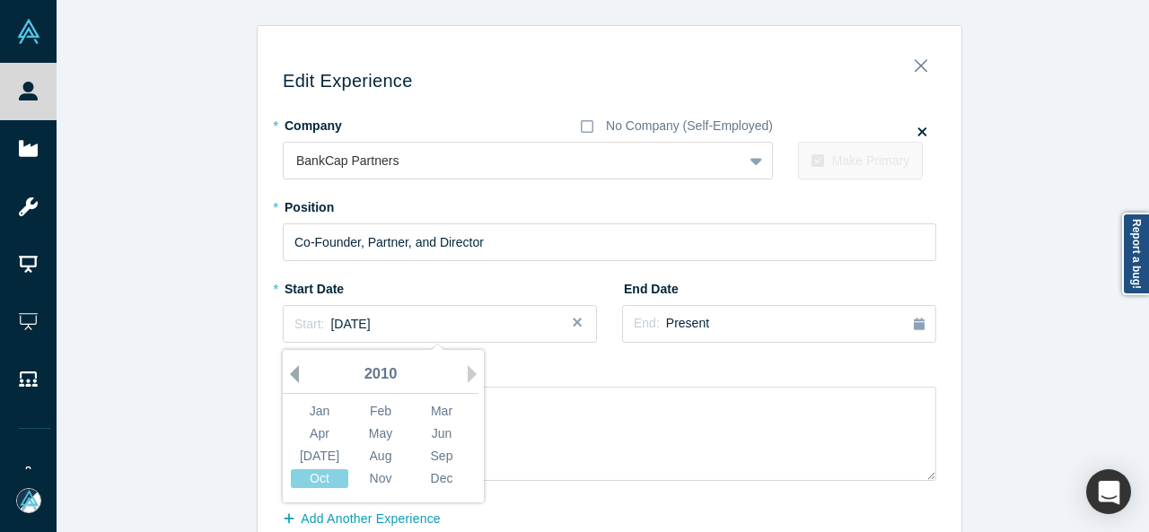
click at [289, 374] on button "Previous Year" at bounding box center [290, 374] width 18 height 18
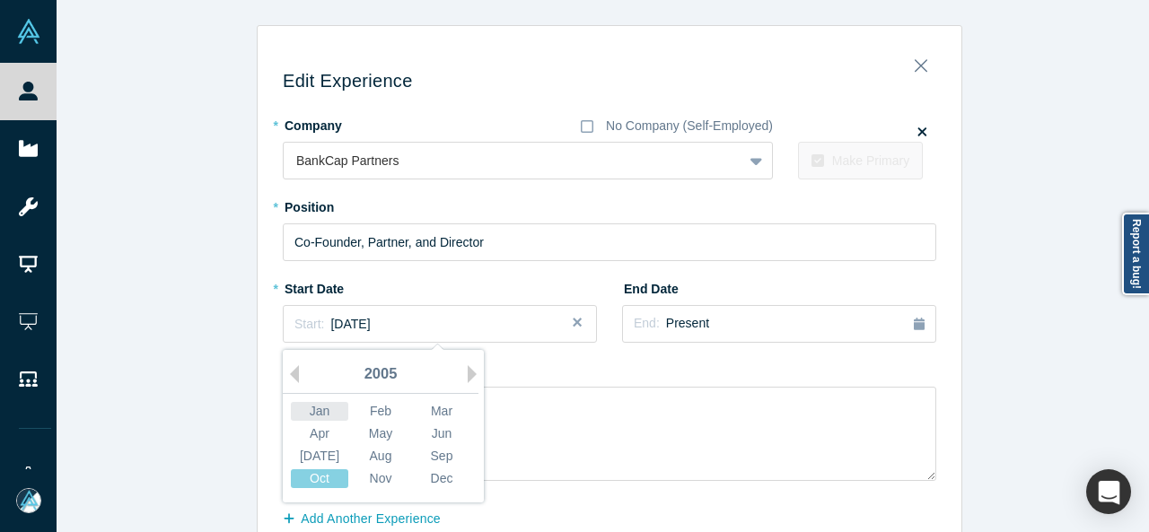
click at [311, 411] on div "Jan" at bounding box center [319, 411] width 57 height 19
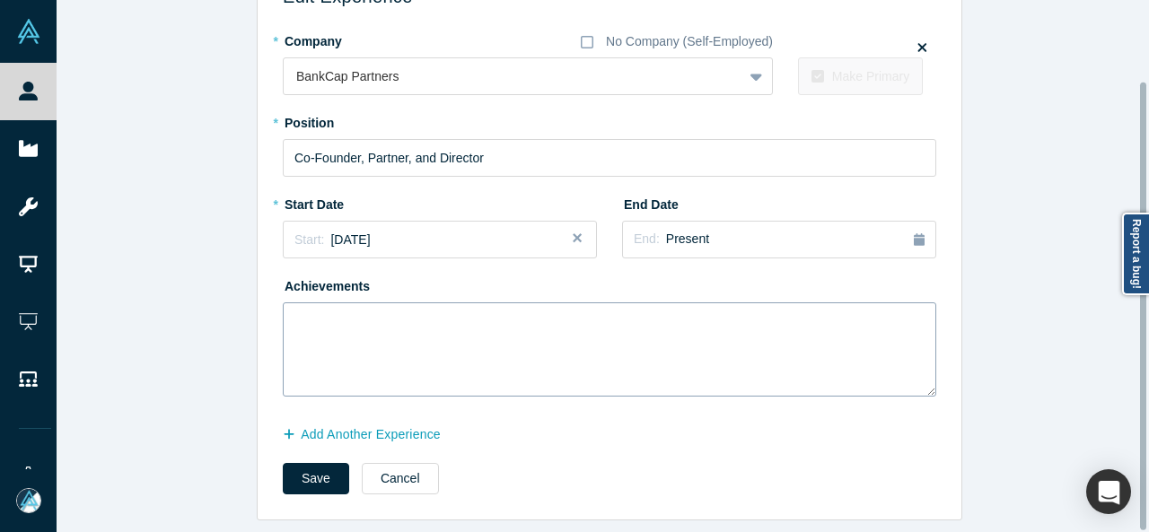
scroll to position [95, 0]
click at [323, 475] on button "Save" at bounding box center [316, 478] width 66 height 31
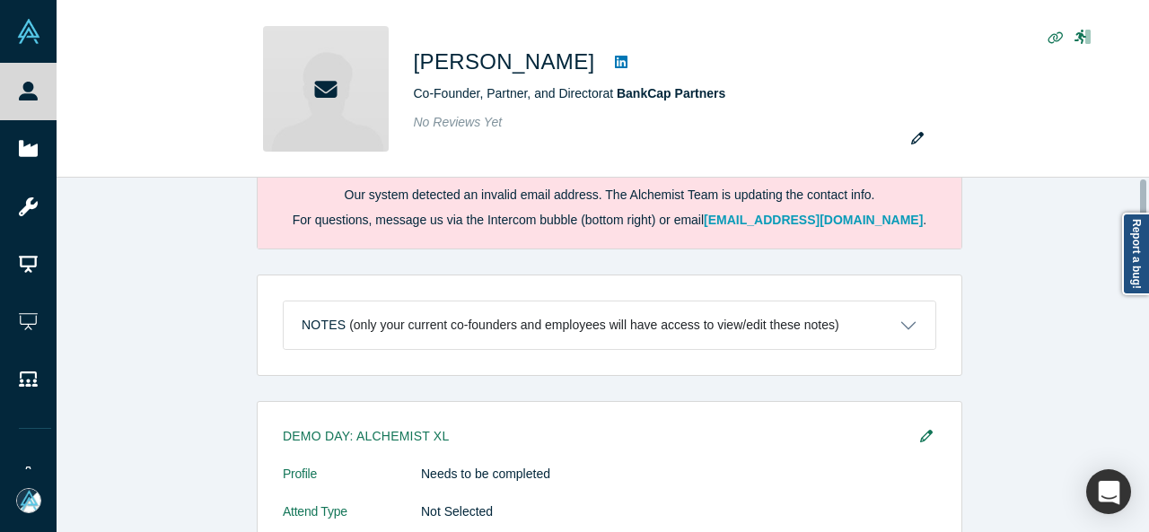
scroll to position [0, 0]
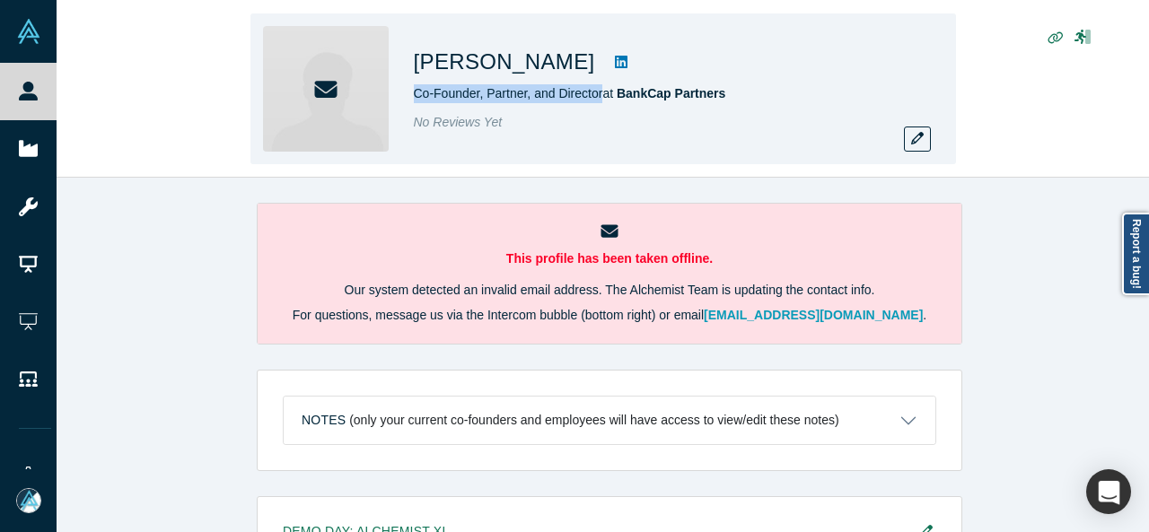
drag, startPoint x: 477, startPoint y: 95, endPoint x: 600, endPoint y: 96, distance: 123.0
click at [600, 96] on div "Scott Reed Co-Founder, Partner, and Director at BankCap Partners No Reviews Yet" at bounding box center [602, 88] width 705 height 151
copy span "Co-Founder, Partner, and Director"
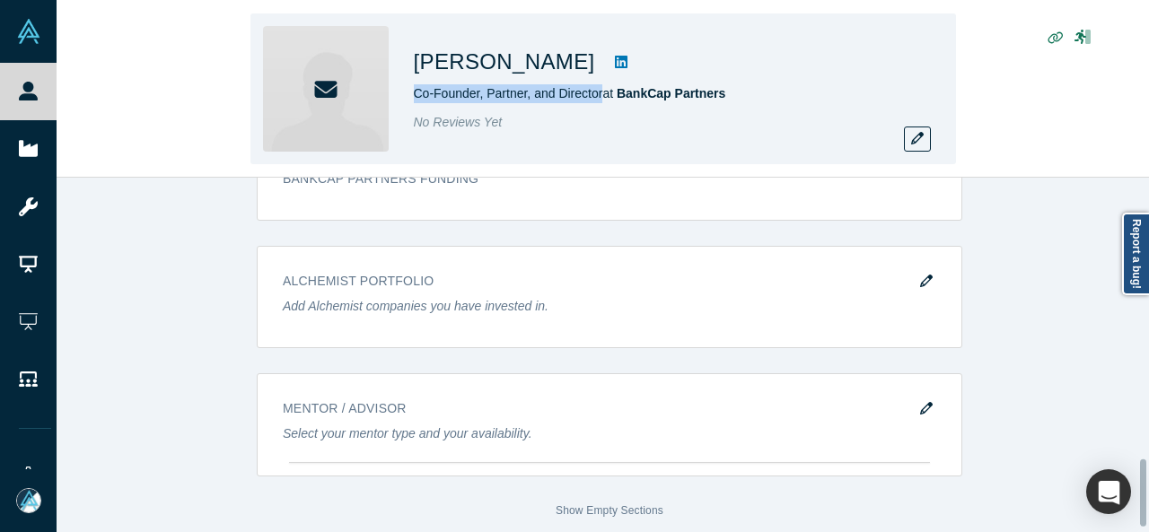
scroll to position [1415, 0]
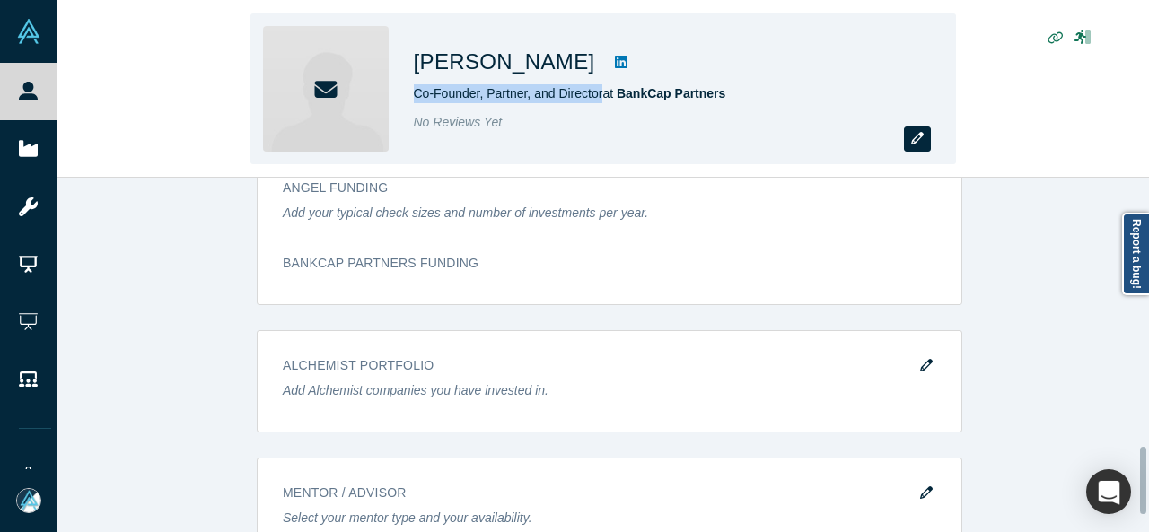
click at [910, 139] on button "button" at bounding box center [917, 139] width 27 height 25
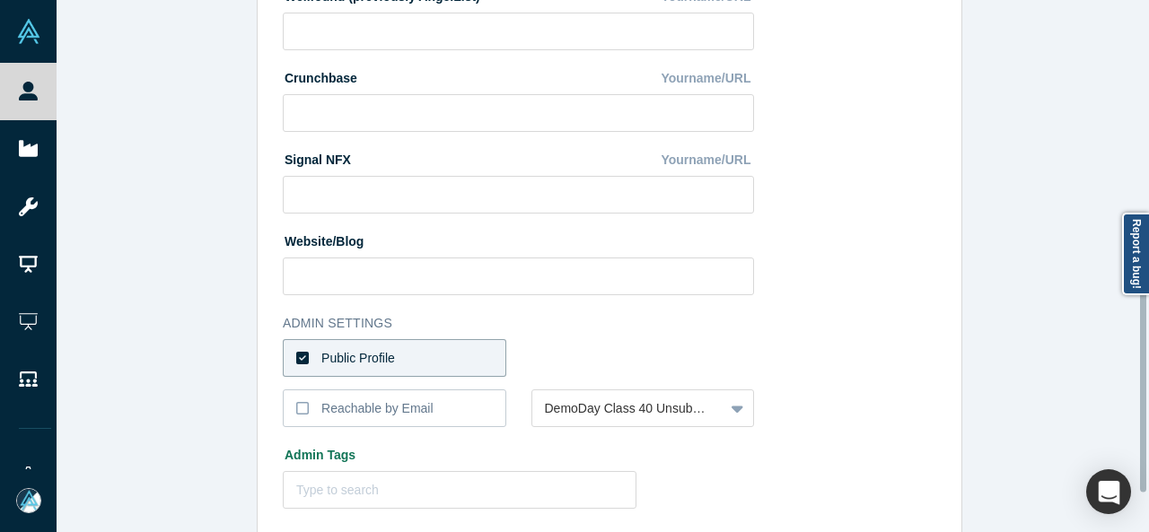
scroll to position [718, 0]
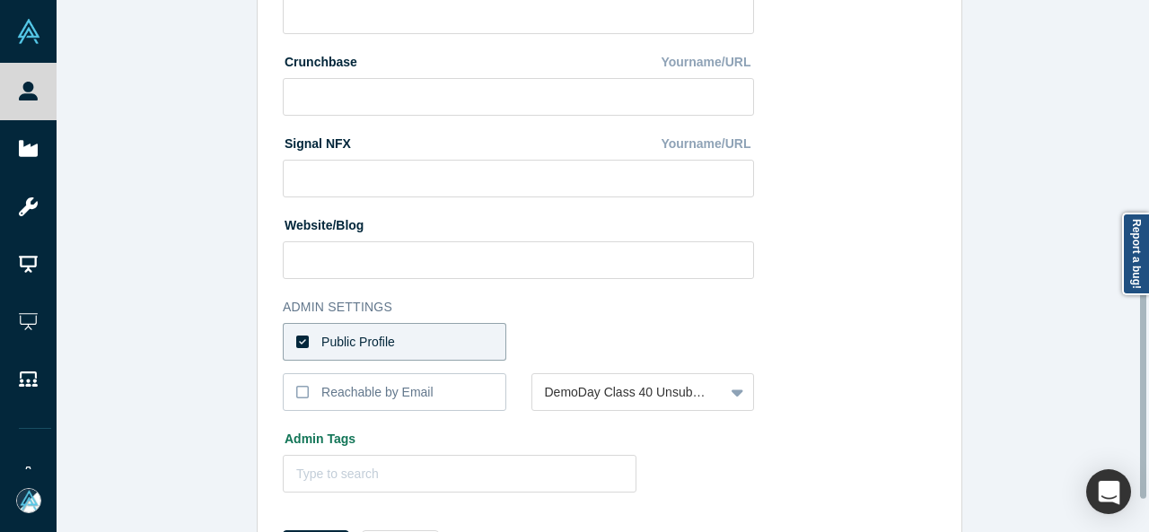
click at [436, 344] on label "Public Profile" at bounding box center [394, 342] width 223 height 38
click at [0, 0] on input "Public Profile" at bounding box center [0, 0] width 0 height 0
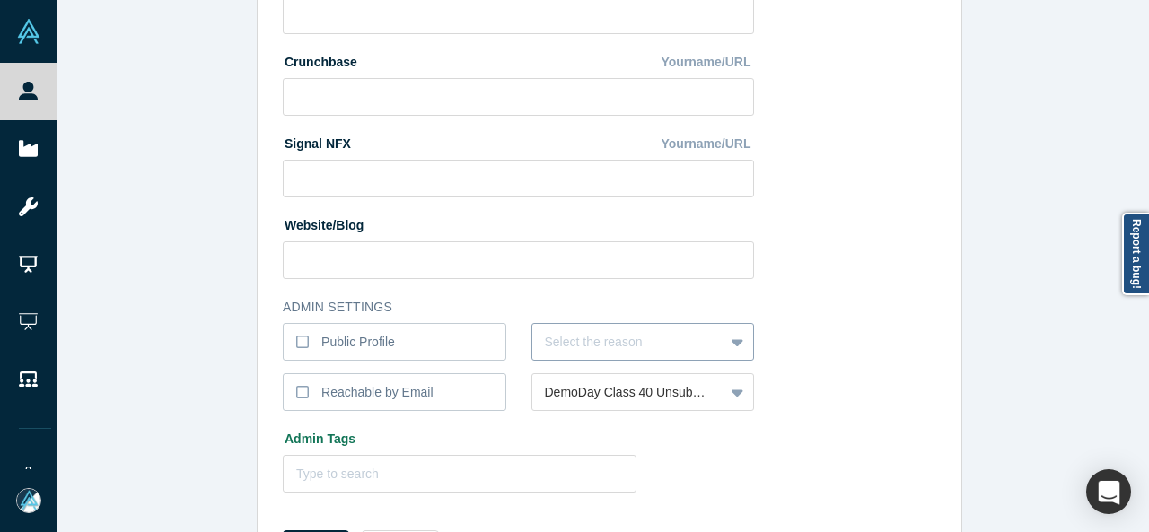
click at [570, 337] on div "Select the reason" at bounding box center [642, 342] width 223 height 38
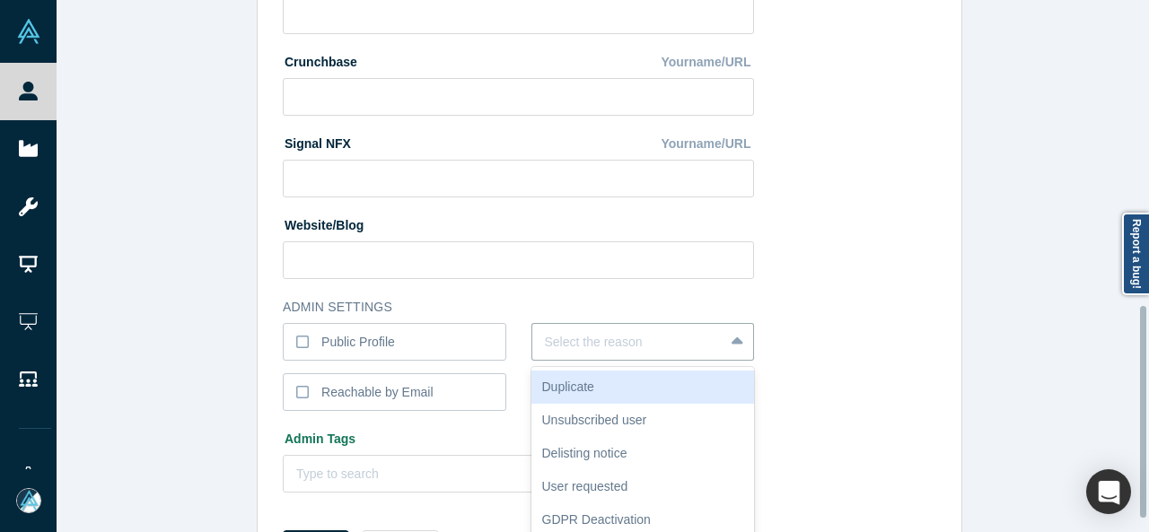
scroll to position [767, 0]
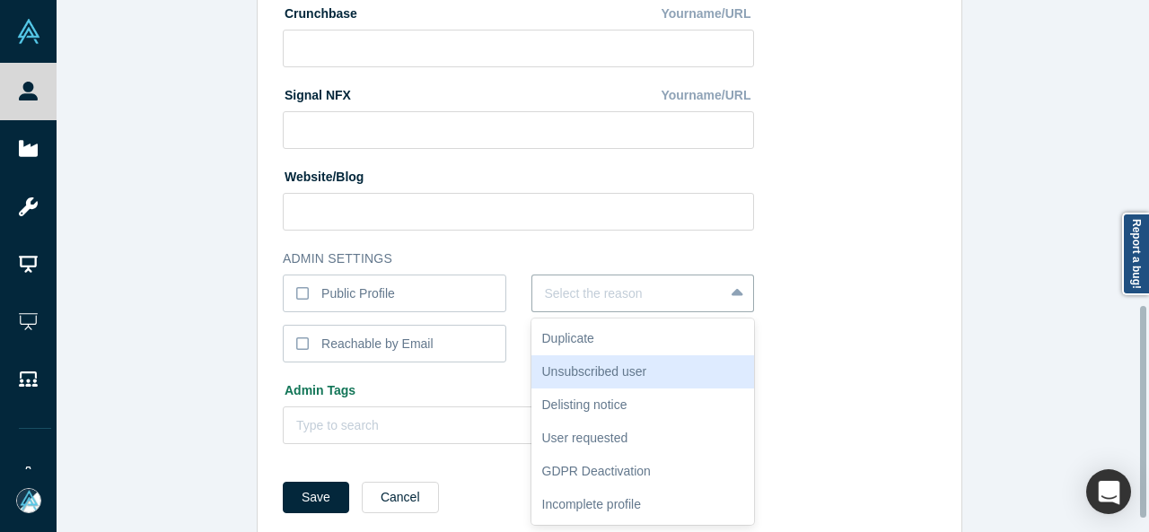
click at [568, 369] on div "Unsubscribed user" at bounding box center [642, 371] width 223 height 33
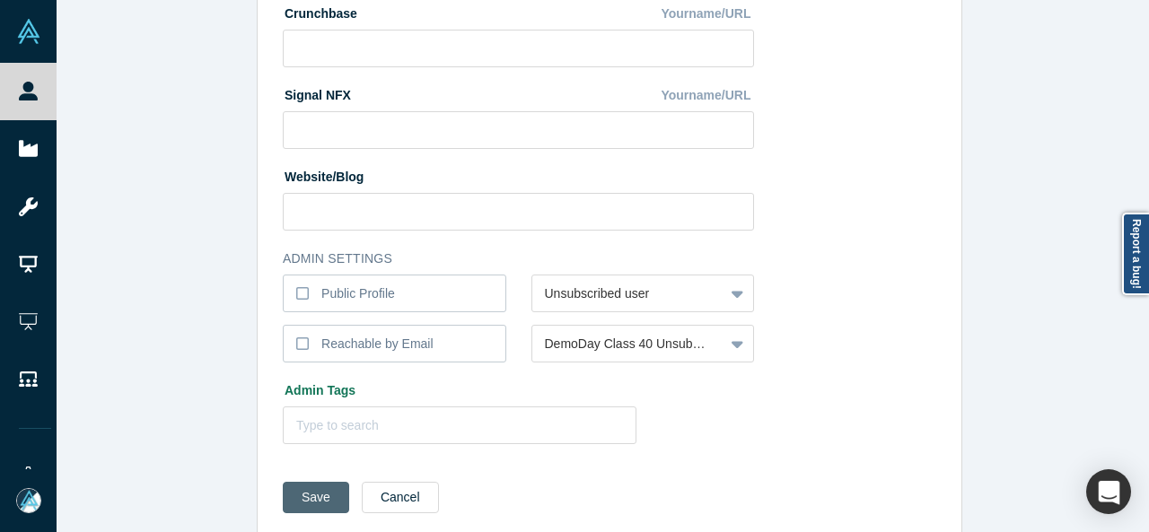
click at [304, 500] on button "Save" at bounding box center [316, 497] width 66 height 31
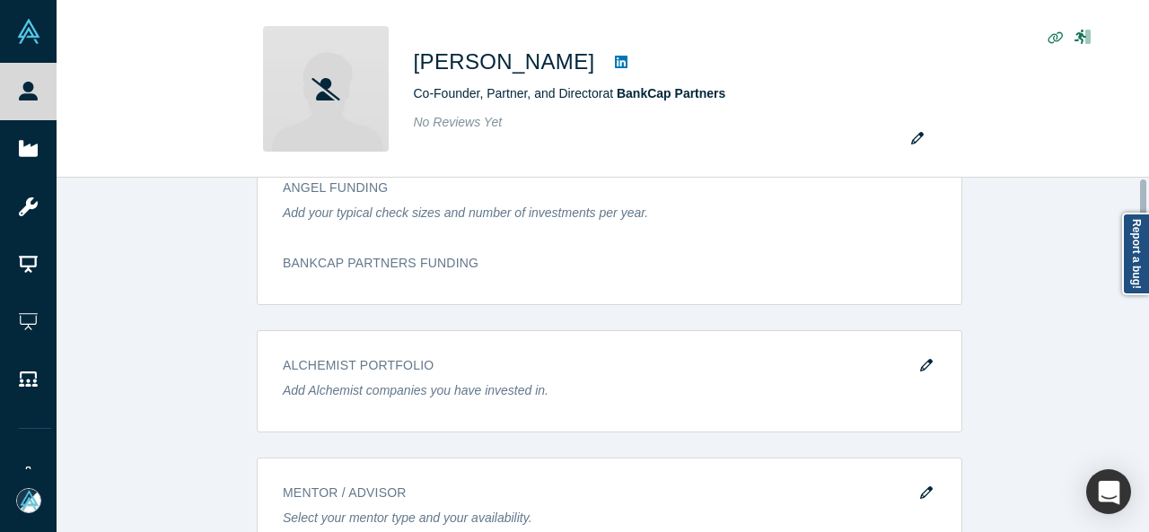
scroll to position [0, 0]
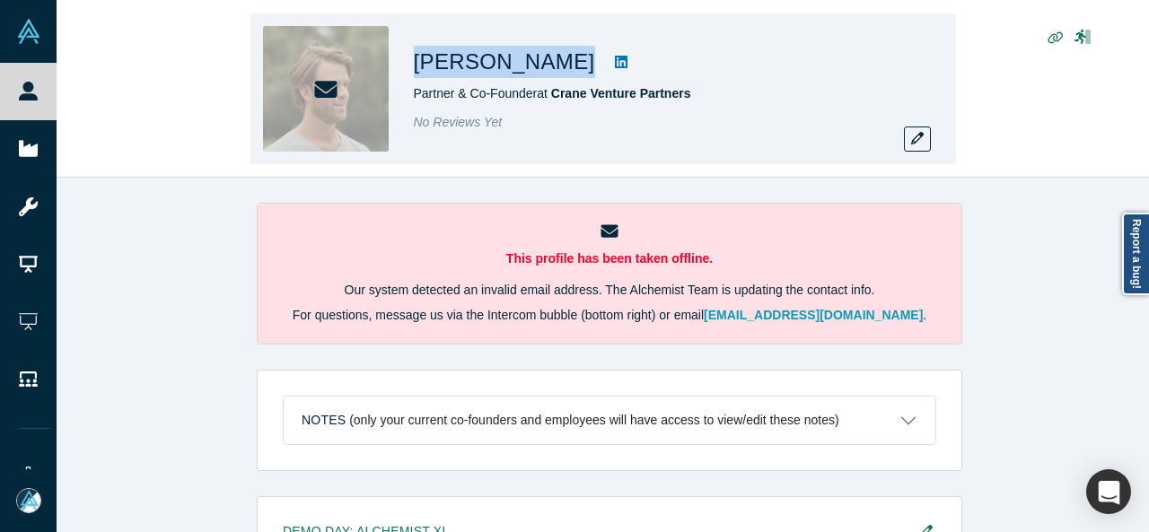
drag, startPoint x: 411, startPoint y: 66, endPoint x: 523, endPoint y: 76, distance: 112.6
click at [523, 76] on div "[PERSON_NAME] Partner & Co-Founder at Crane Venture Partners No Reviews Yet" at bounding box center [602, 88] width 705 height 151
copy div "[PERSON_NAME]"
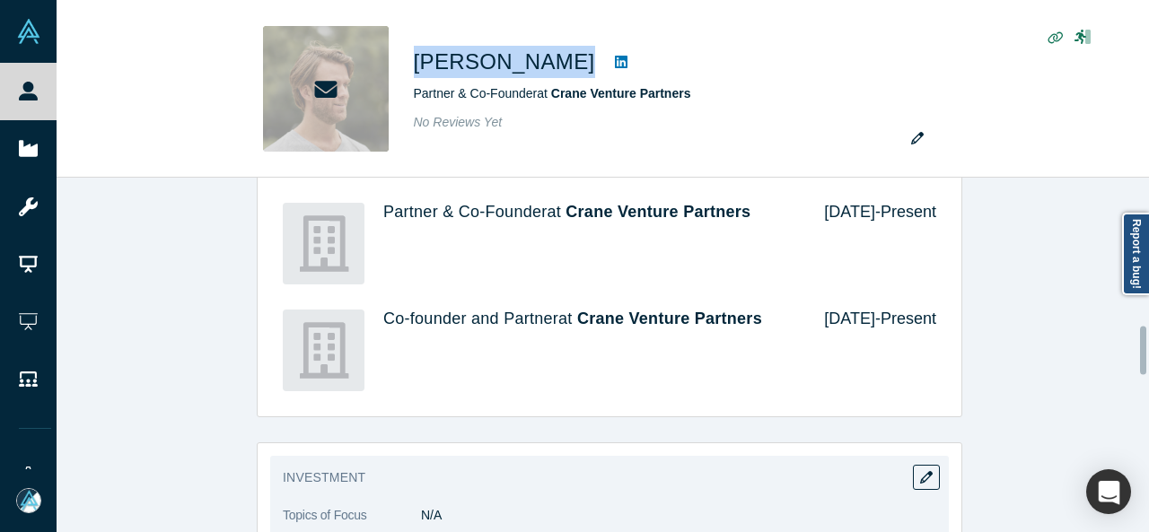
scroll to position [1077, 0]
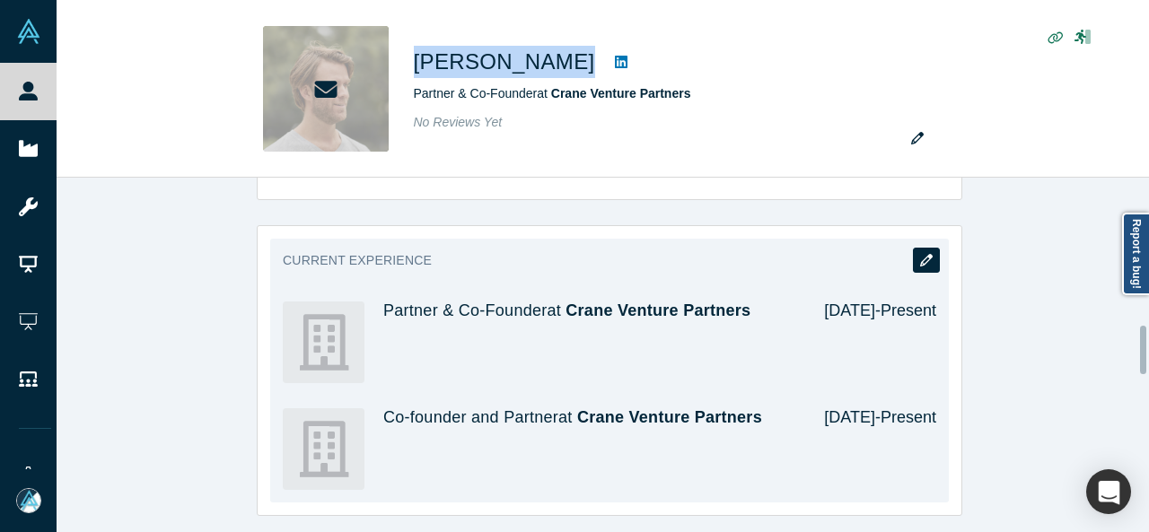
click at [924, 254] on icon "button" at bounding box center [926, 260] width 13 height 13
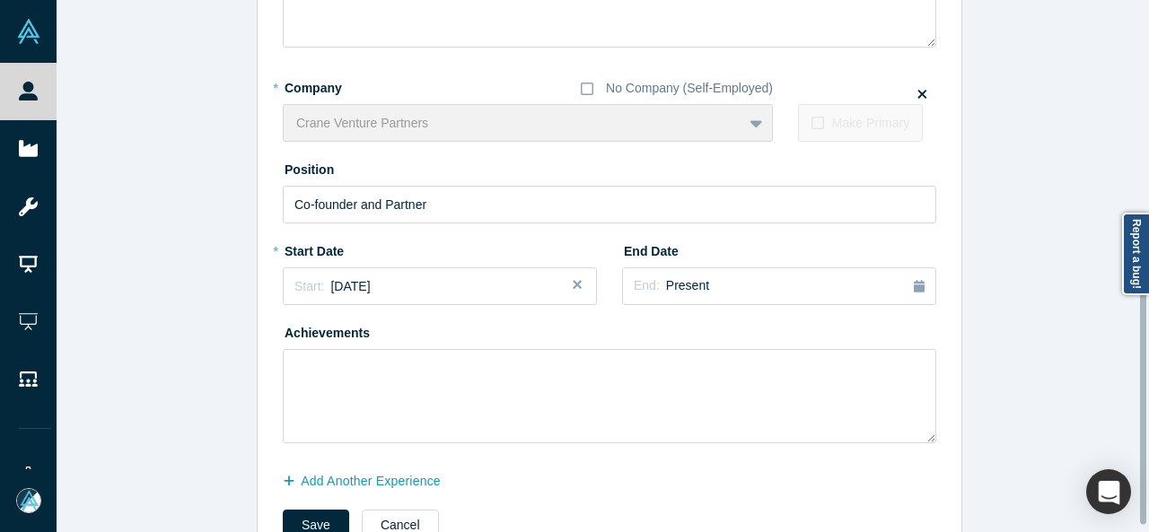
scroll to position [492, 0]
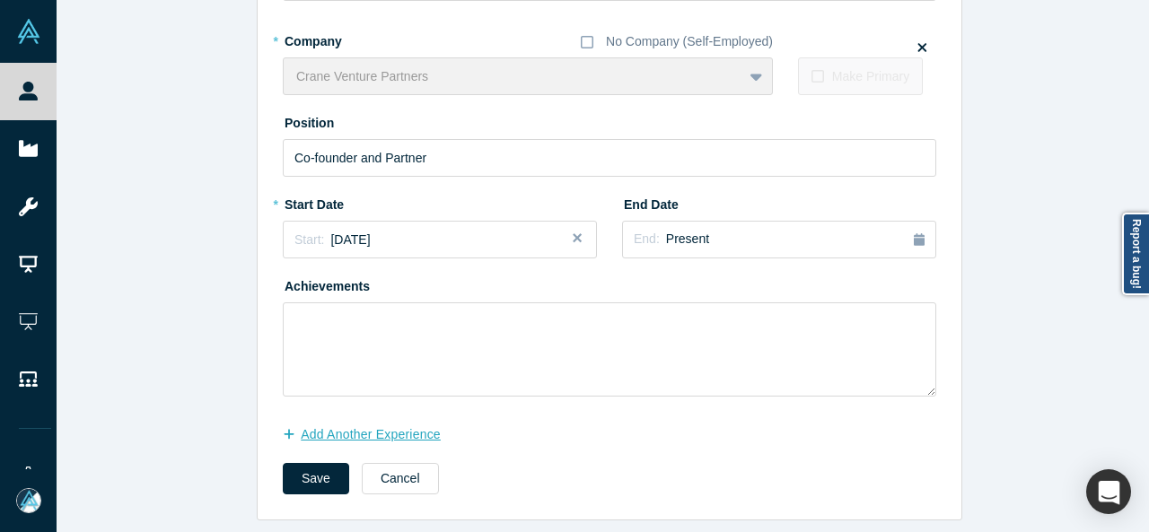
click at [411, 430] on button "Add Another Experience" at bounding box center [371, 434] width 177 height 31
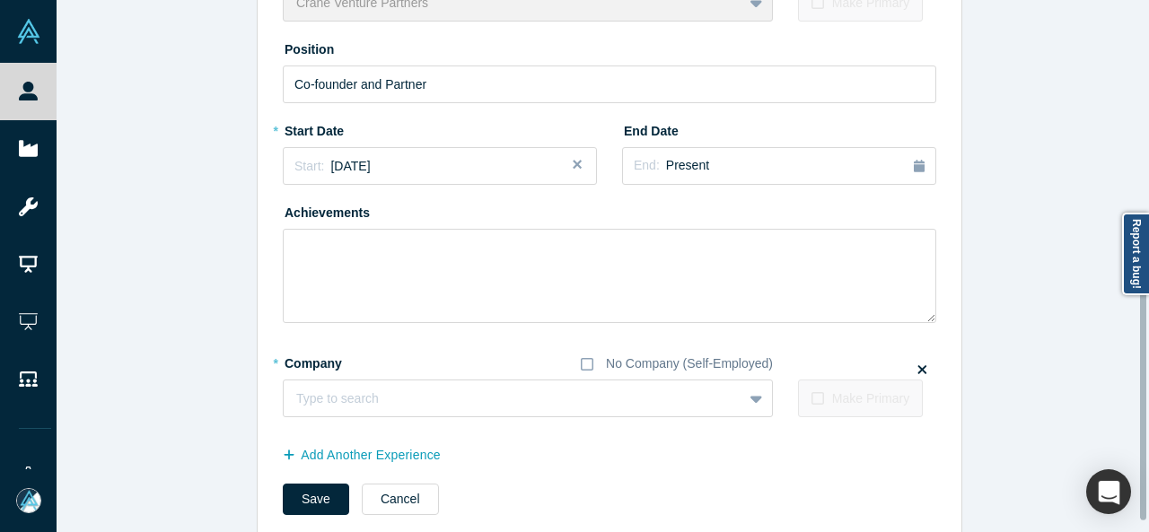
scroll to position [582, 0]
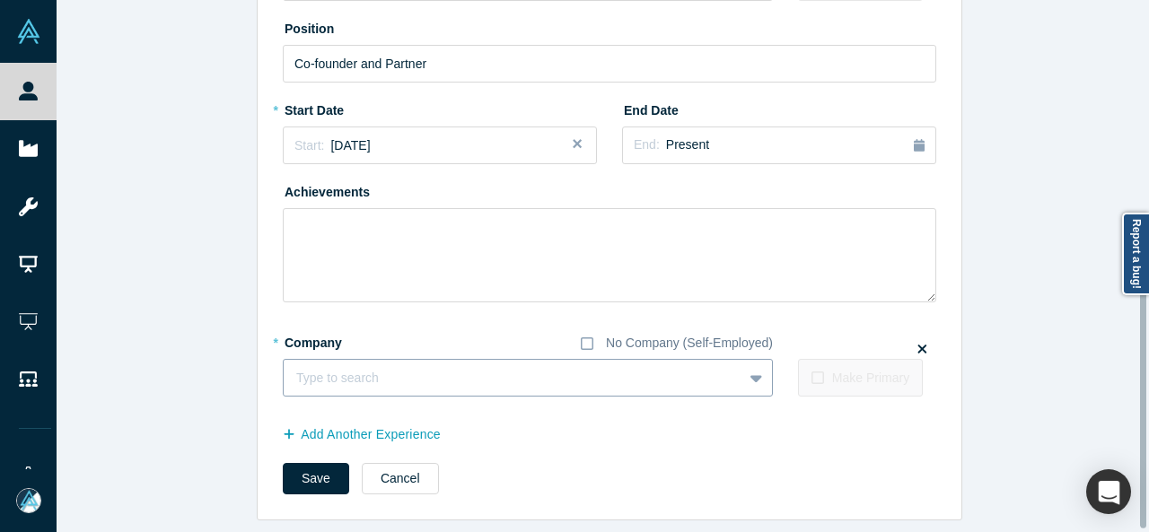
click at [458, 369] on div at bounding box center [513, 378] width 434 height 22
paste input "Pre Seed Investor Pre Seed Investor Another Bird Co (Stealth)"
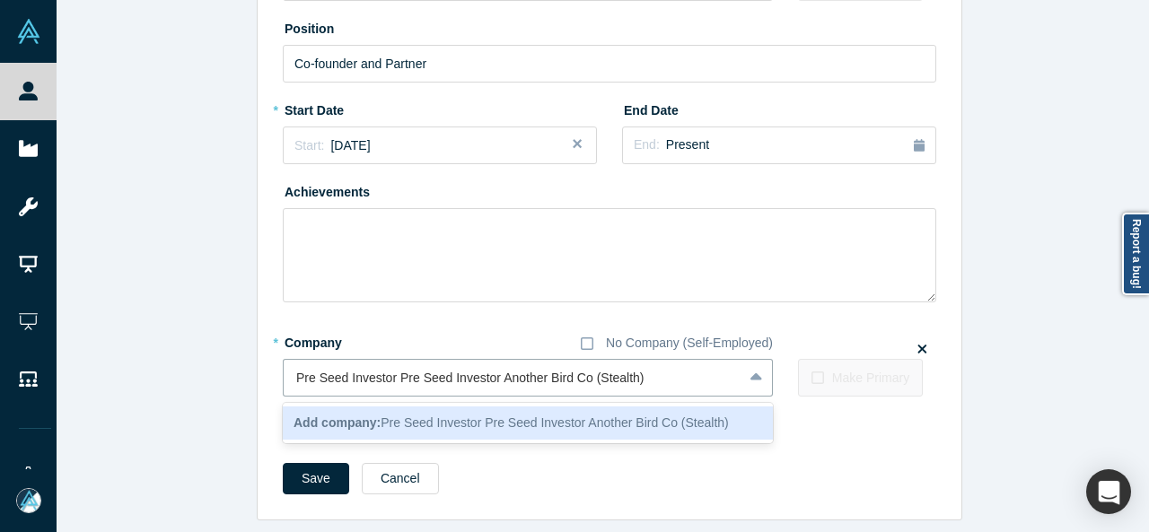
drag, startPoint x: 489, startPoint y: 378, endPoint x: 263, endPoint y: 371, distance: 226.3
type input "Another Bird Co (Stealth)"
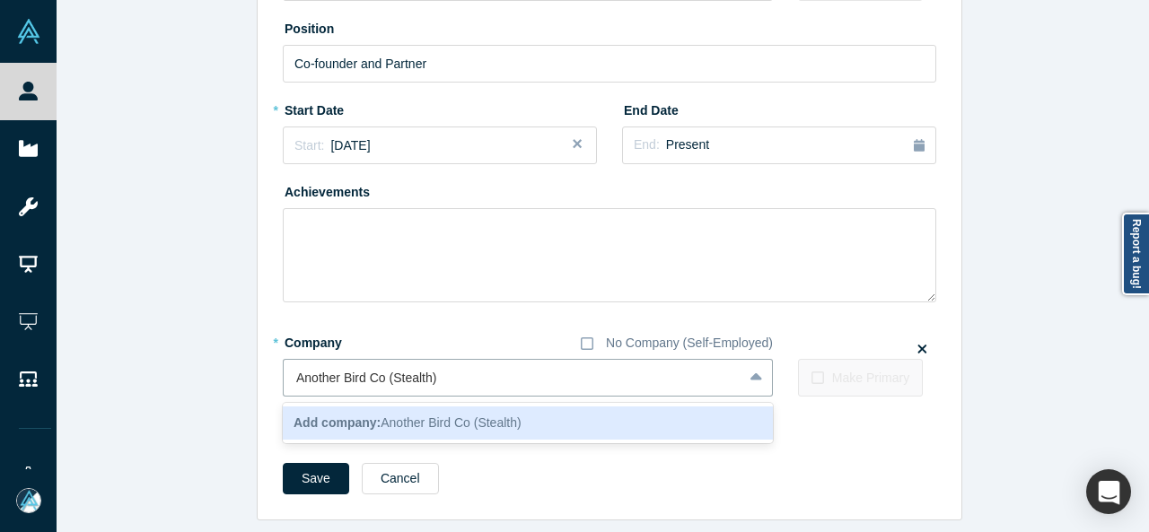
click at [416, 419] on span "Add company: Another Bird Co (Stealth)" at bounding box center [407, 423] width 228 height 14
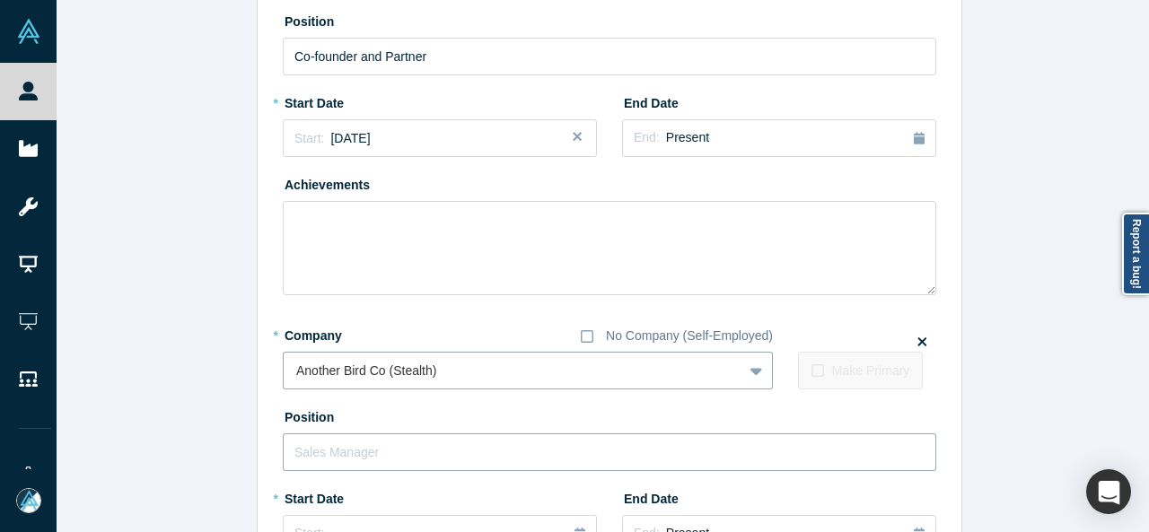
click at [386, 446] on input "text" at bounding box center [609, 453] width 653 height 38
paste input "Pre Seed Investor Pre Seed Investor"
drag, startPoint x: 384, startPoint y: 452, endPoint x: 593, endPoint y: 451, distance: 209.1
click at [593, 451] on input "Pre Seed Investor Pre Seed Investor" at bounding box center [609, 453] width 653 height 38
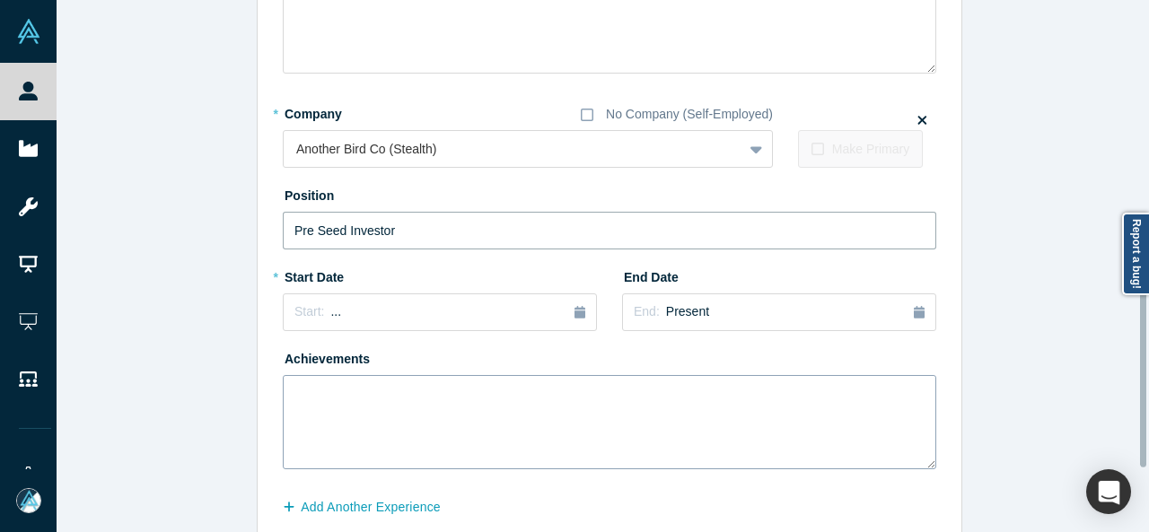
scroll to position [851, 0]
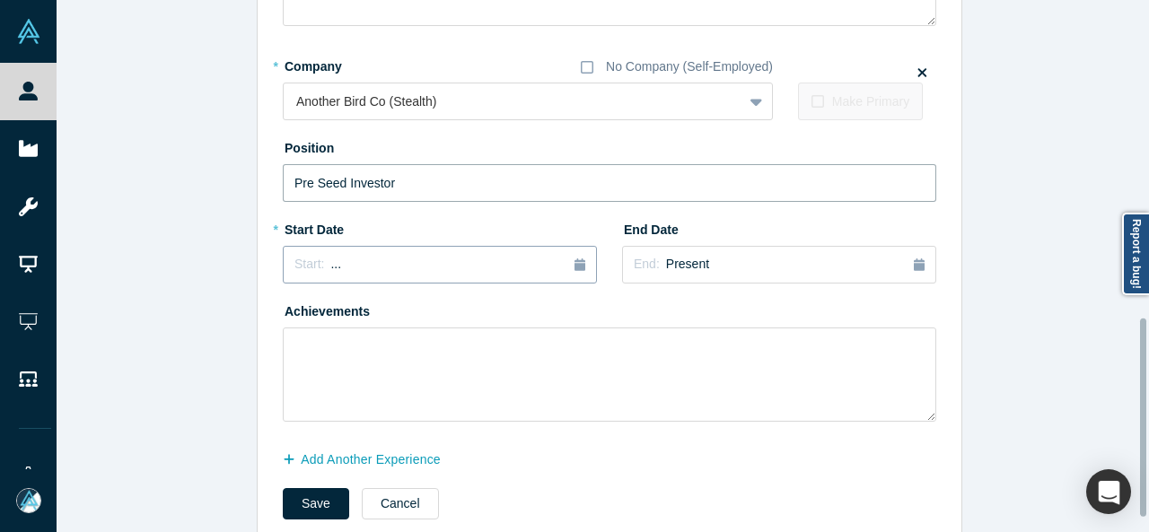
type input "Pre Seed Investor"
click at [368, 247] on button "Start: ..." at bounding box center [440, 265] width 314 height 38
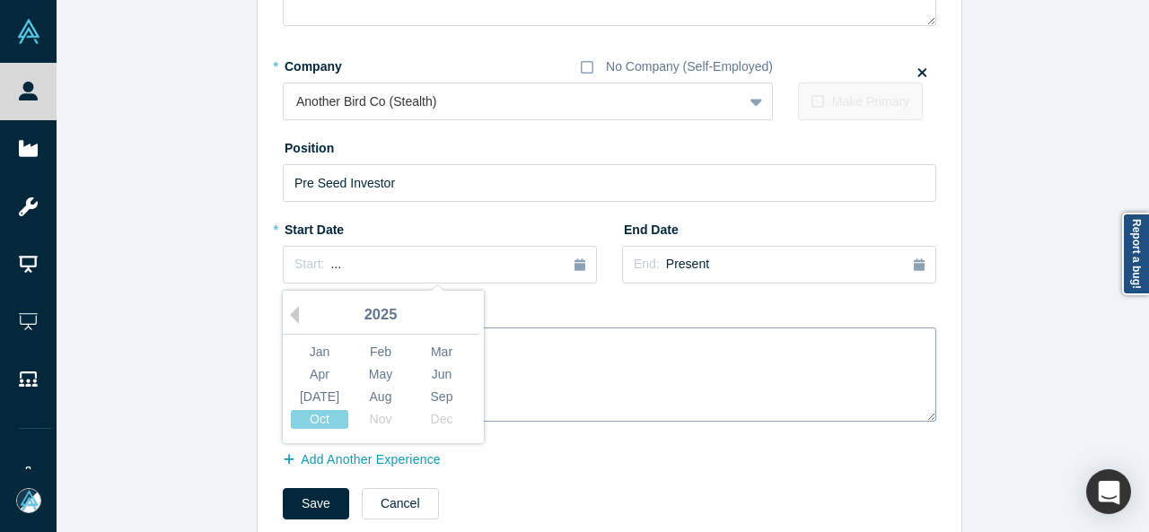
drag, startPoint x: 443, startPoint y: 347, endPoint x: 407, endPoint y: 354, distance: 36.4
click at [443, 347] on div "Mar" at bounding box center [441, 352] width 57 height 19
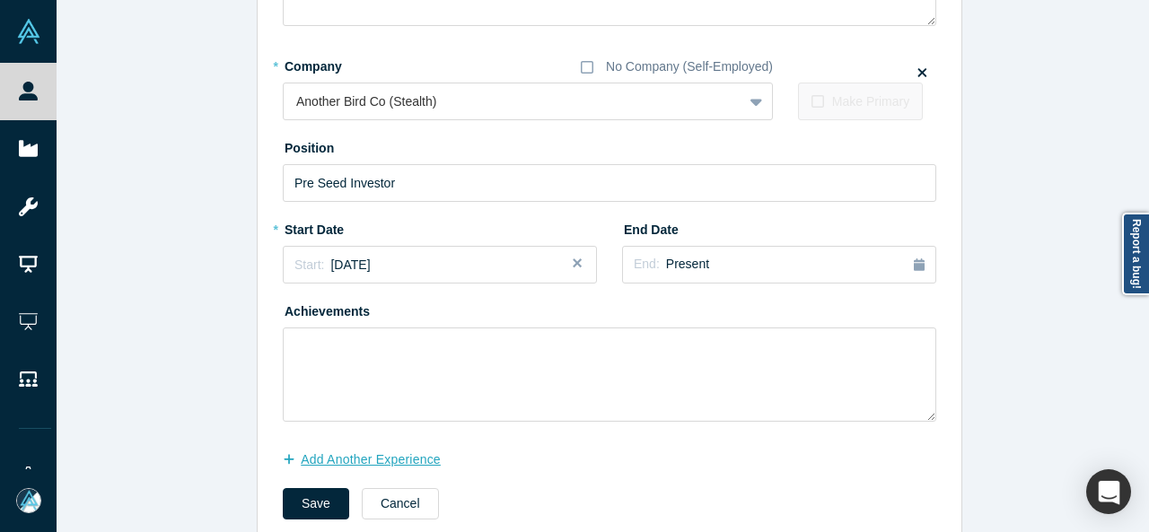
click at [411, 460] on button "Add Another Experience" at bounding box center [371, 459] width 177 height 31
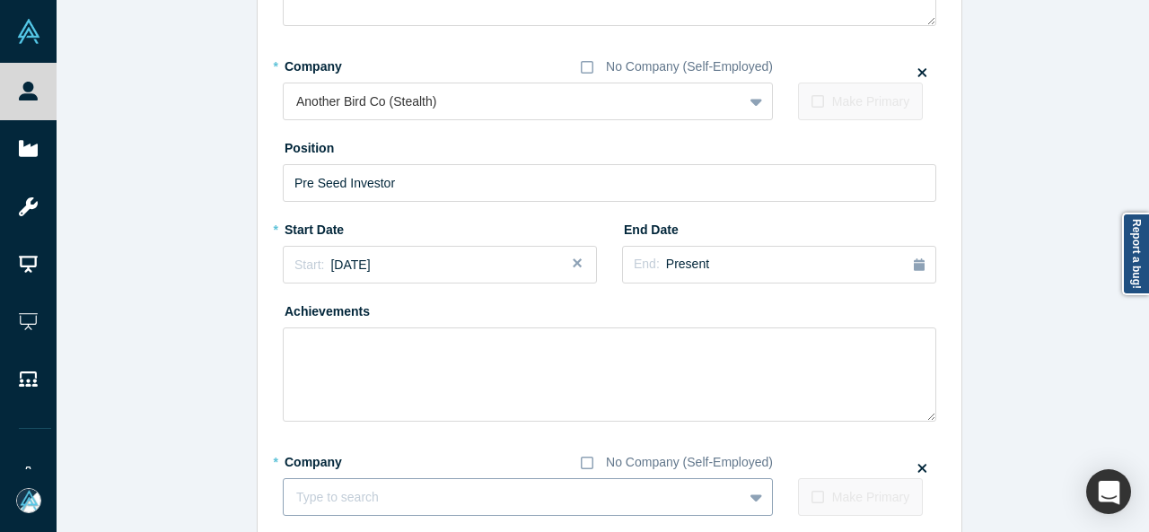
scroll to position [889, 0]
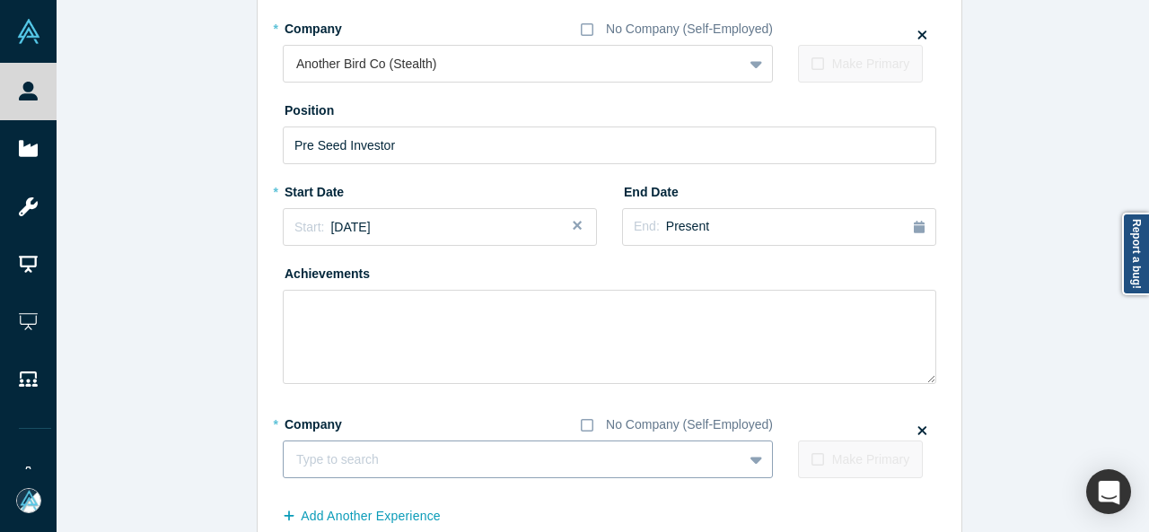
click at [400, 478] on div "Type to search" at bounding box center [528, 460] width 490 height 38
paste input "Pre Seed Investor Pre Seed Investor Stealth AI Co"
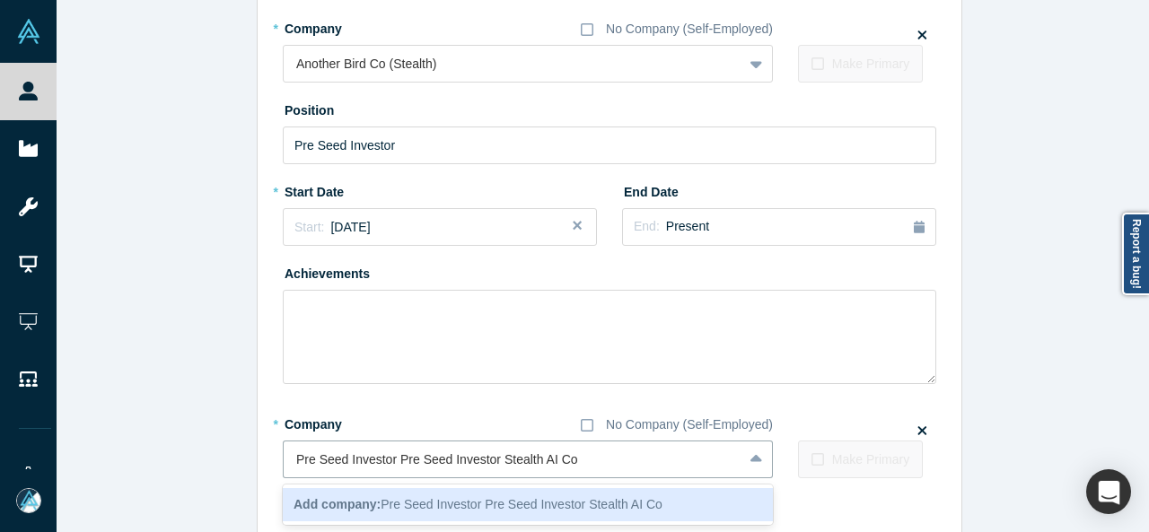
drag, startPoint x: 488, startPoint y: 465, endPoint x: 264, endPoint y: 468, distance: 224.4
type input "Stealth AI Co"
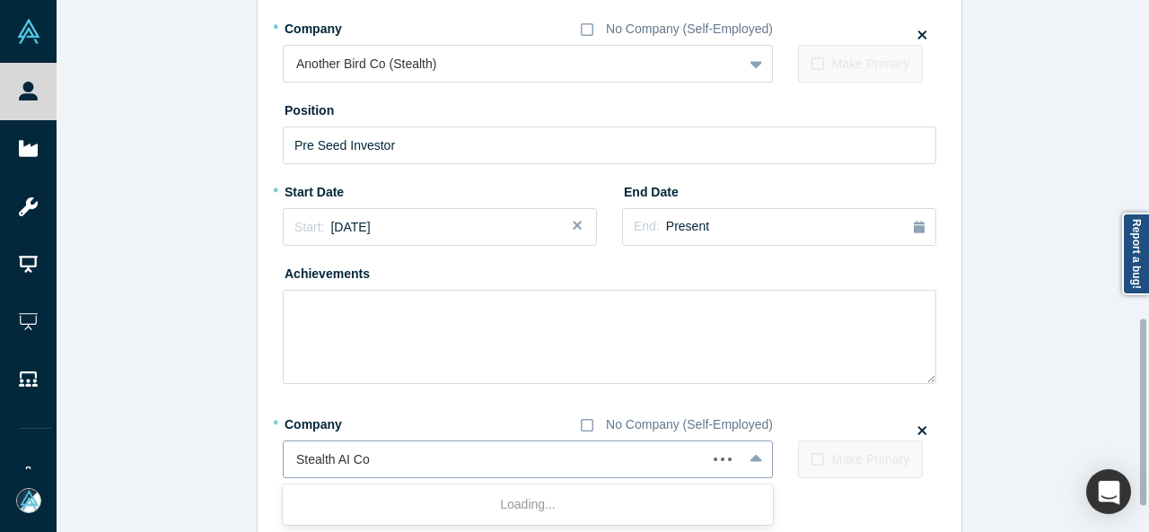
scroll to position [982, 0]
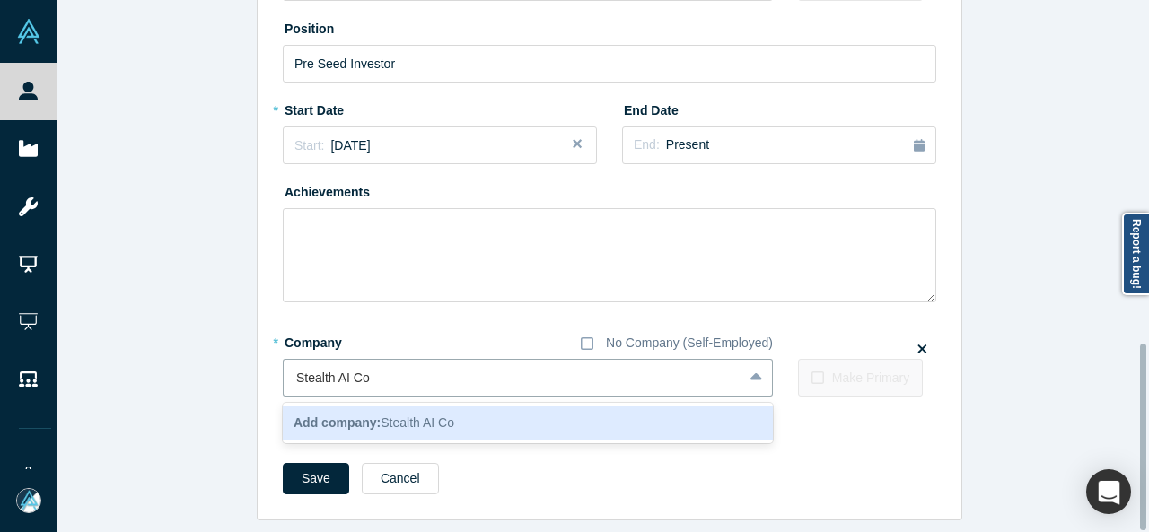
click at [316, 425] on div "Add company: Stealth AI Co" at bounding box center [528, 423] width 490 height 33
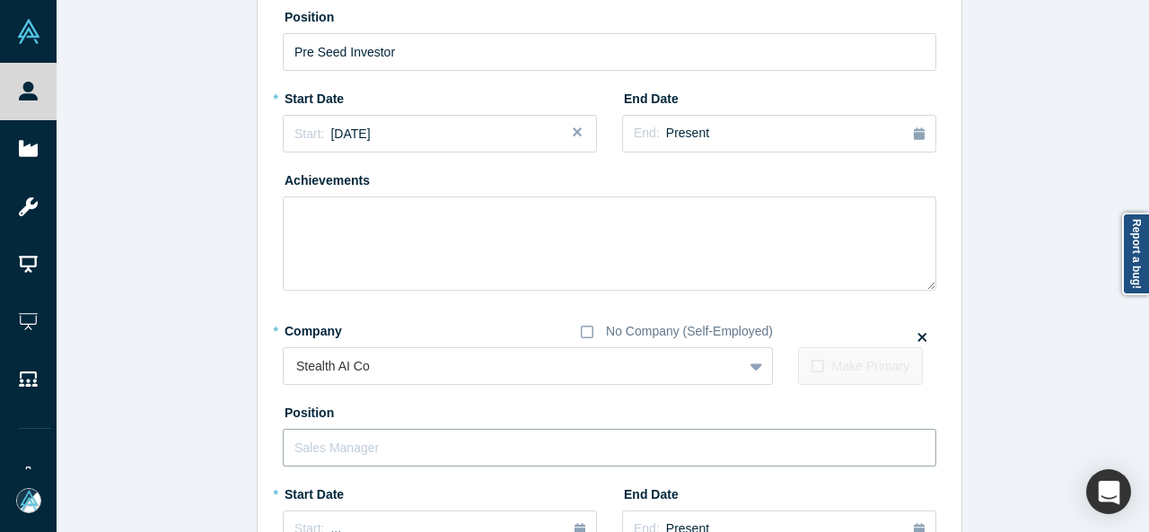
click at [343, 451] on input "text" at bounding box center [609, 448] width 653 height 38
paste input "Pre Seed Investor Pre Seed Investor"
drag, startPoint x: 387, startPoint y: 444, endPoint x: 533, endPoint y: 464, distance: 147.6
click at [533, 464] on input "Pre Seed Investor Pre Seed Investor" at bounding box center [609, 448] width 653 height 38
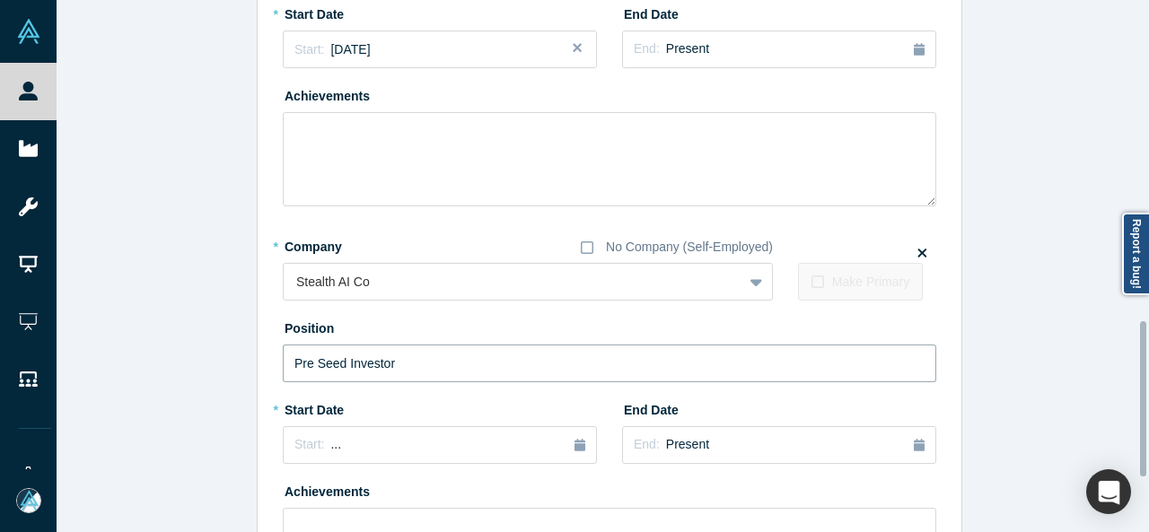
scroll to position [1251, 0]
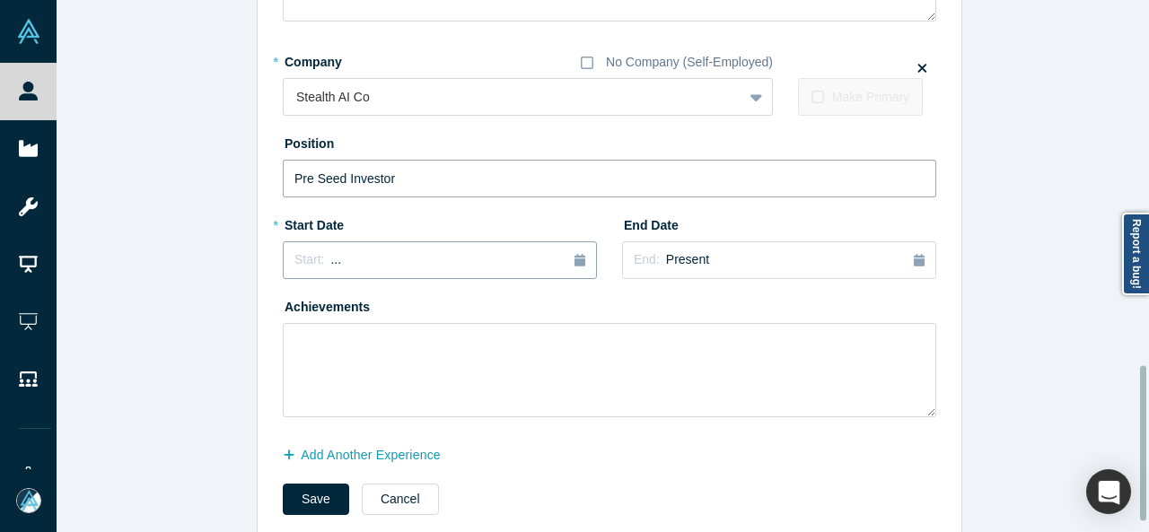
type input "Pre Seed Investor"
click at [340, 267] on div "Start: ..." at bounding box center [439, 260] width 291 height 20
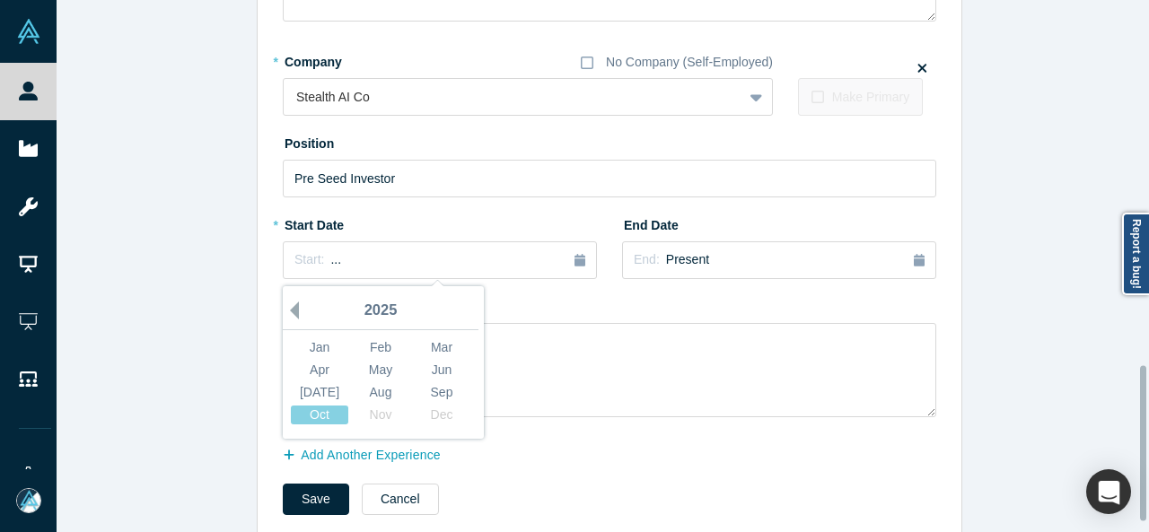
click at [285, 308] on button "Previous Year" at bounding box center [290, 311] width 18 height 18
click at [396, 392] on div "Aug" at bounding box center [380, 392] width 57 height 19
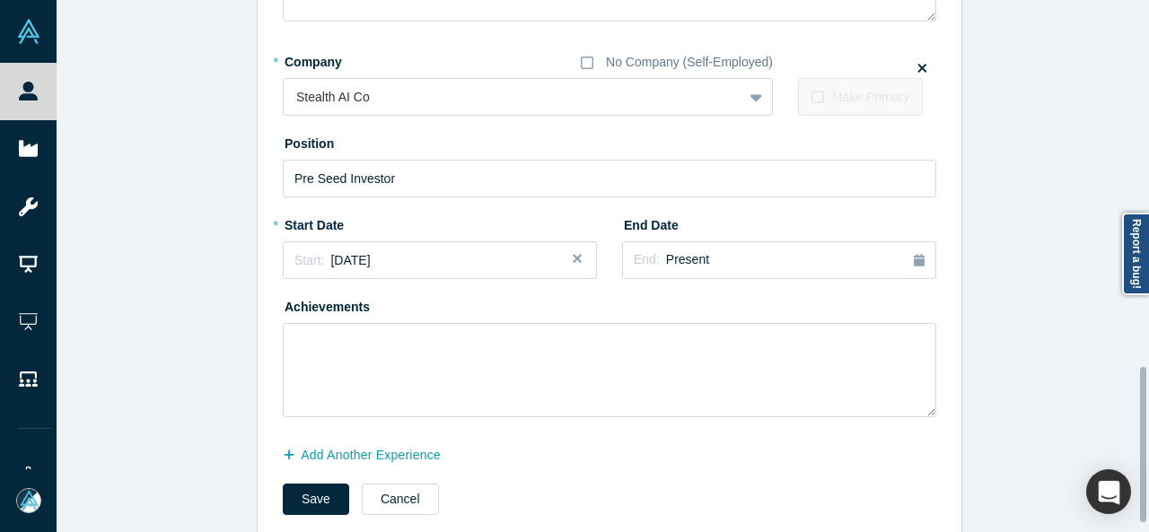
scroll to position [1283, 0]
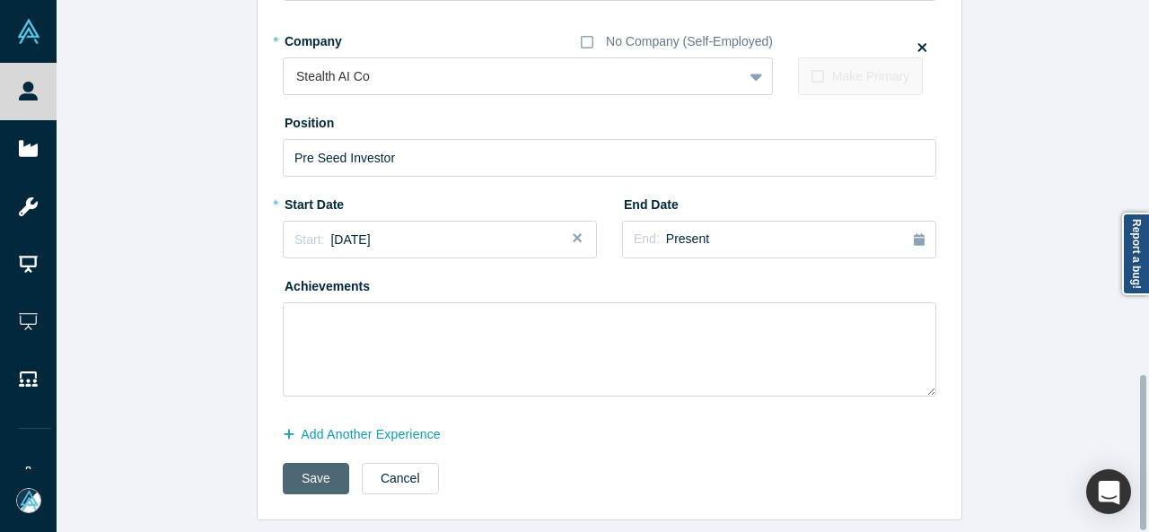
click at [316, 469] on button "Save" at bounding box center [316, 478] width 66 height 31
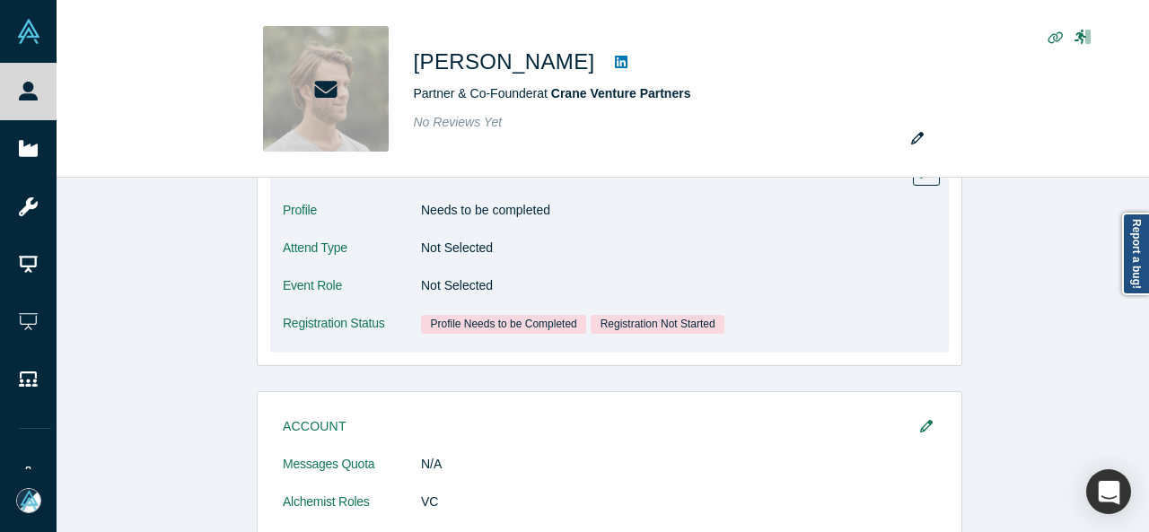
scroll to position [628, 0]
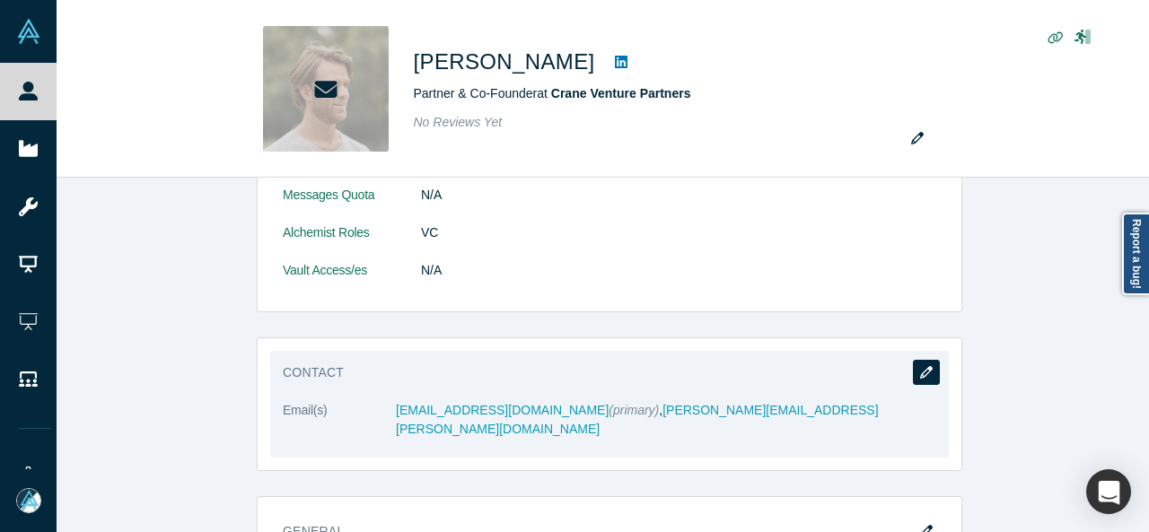
click at [920, 373] on icon "button" at bounding box center [926, 372] width 13 height 13
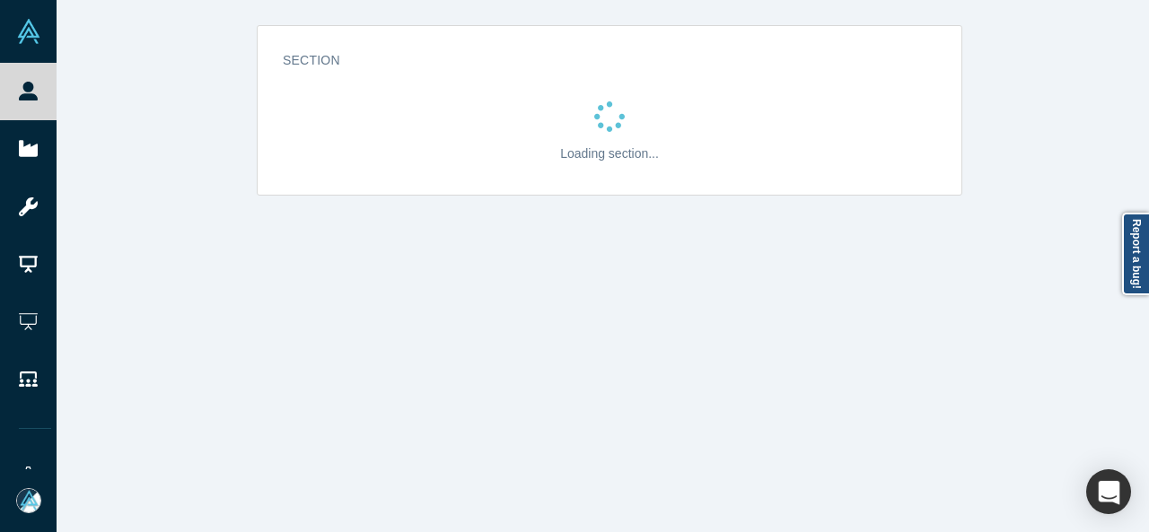
scroll to position [0, 0]
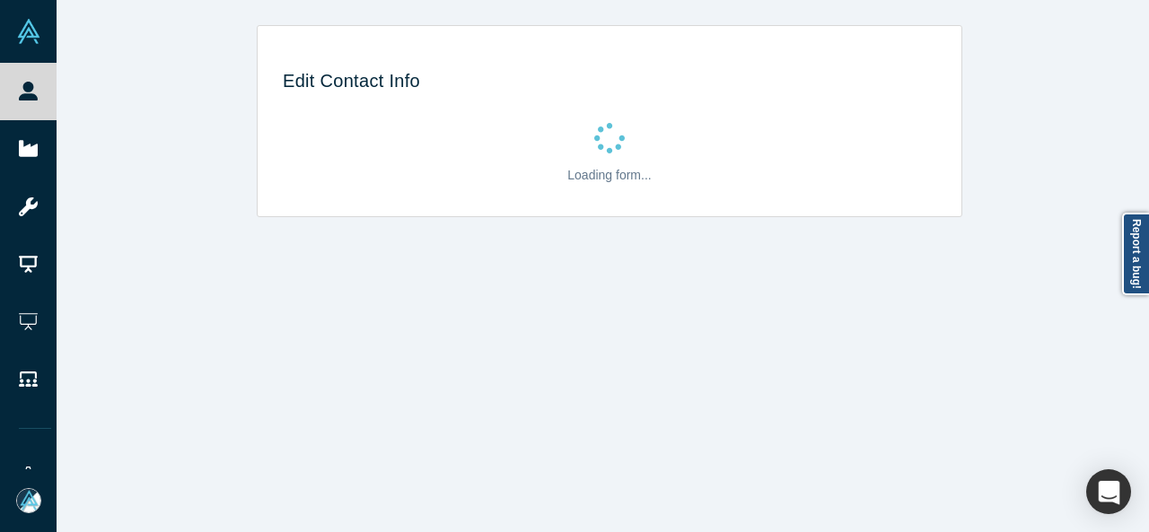
select select "US"
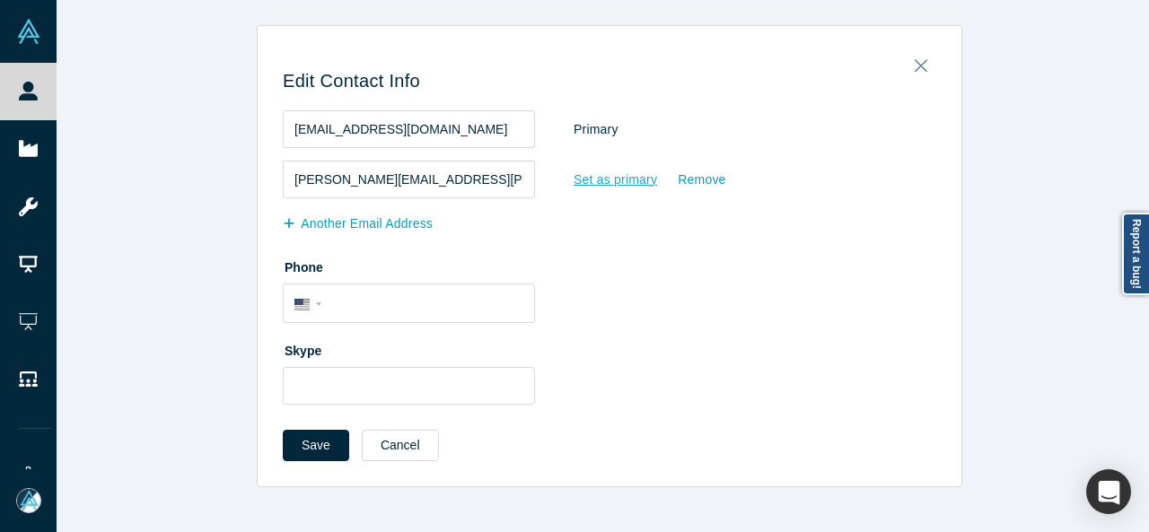
click at [588, 188] on div "Set as primary" at bounding box center [615, 179] width 85 height 31
click at [0, 0] on input "Set as primary" at bounding box center [0, 0] width 0 height 0
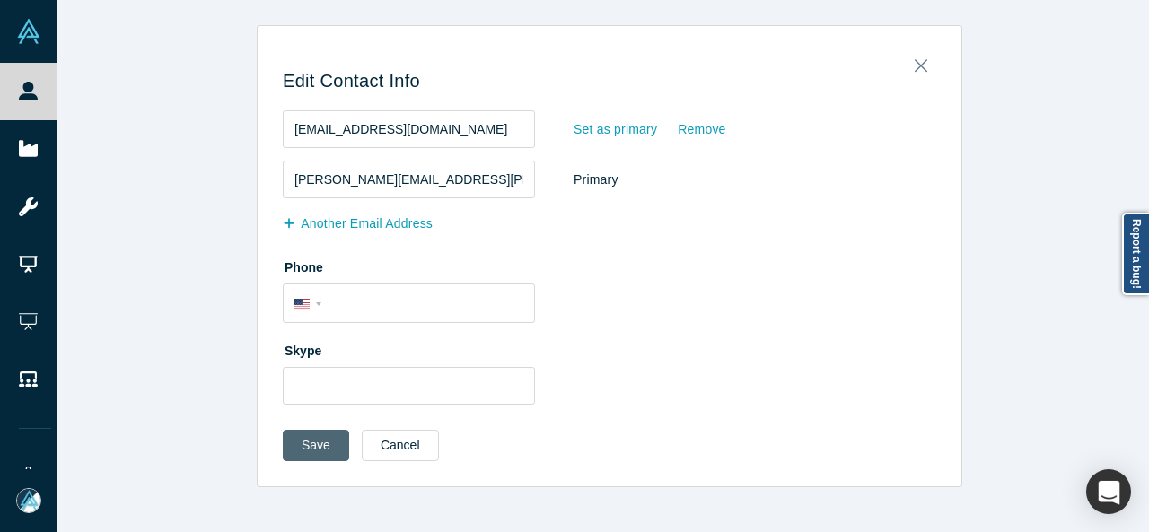
click at [305, 450] on button "Save" at bounding box center [316, 445] width 66 height 31
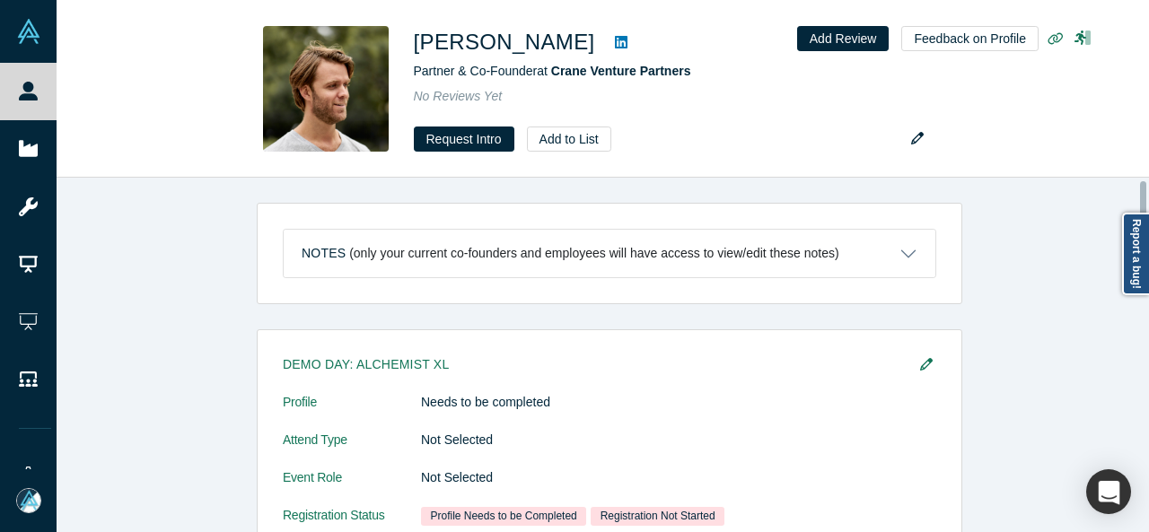
scroll to position [449, 0]
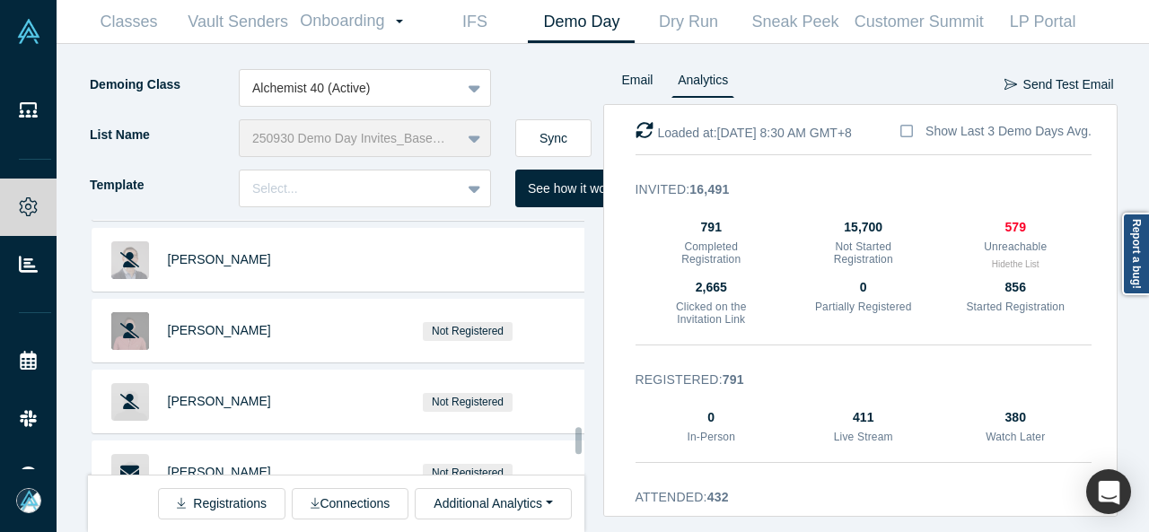
scroll to position [12608, 0]
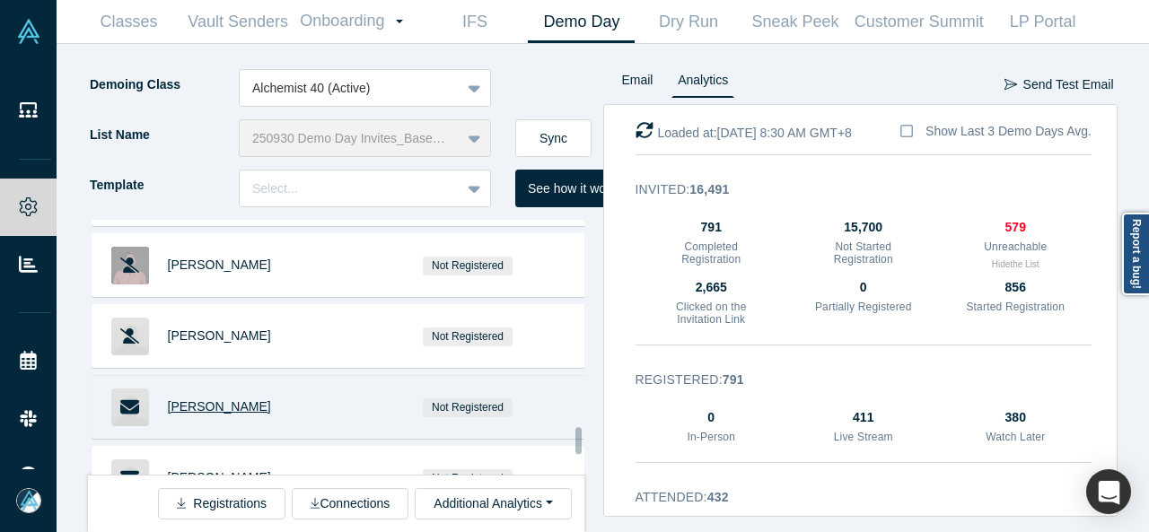
click at [187, 399] on span "[PERSON_NAME]" at bounding box center [219, 406] width 103 height 14
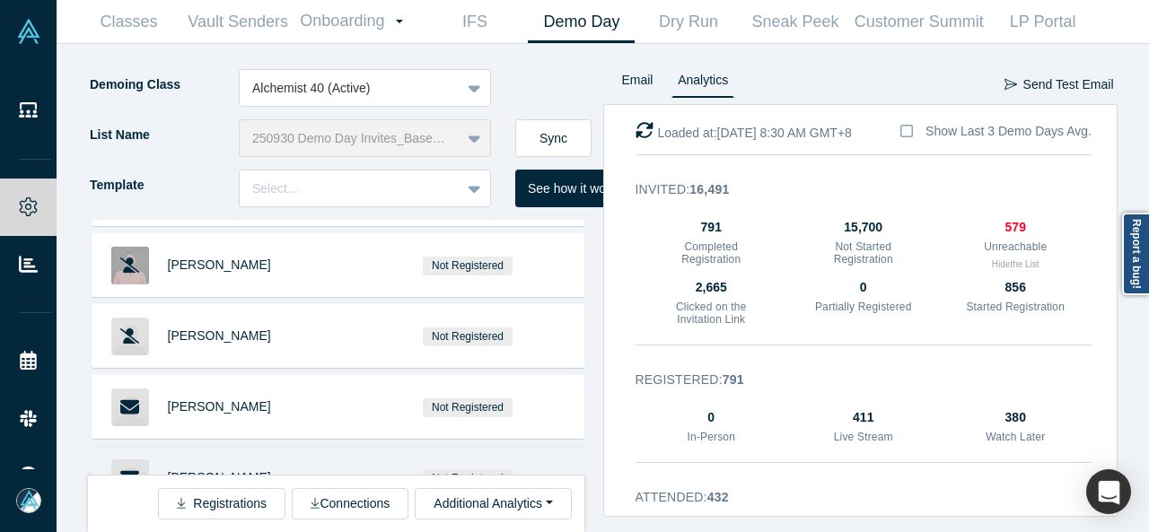
click at [190, 470] on span "[PERSON_NAME]" at bounding box center [219, 477] width 103 height 14
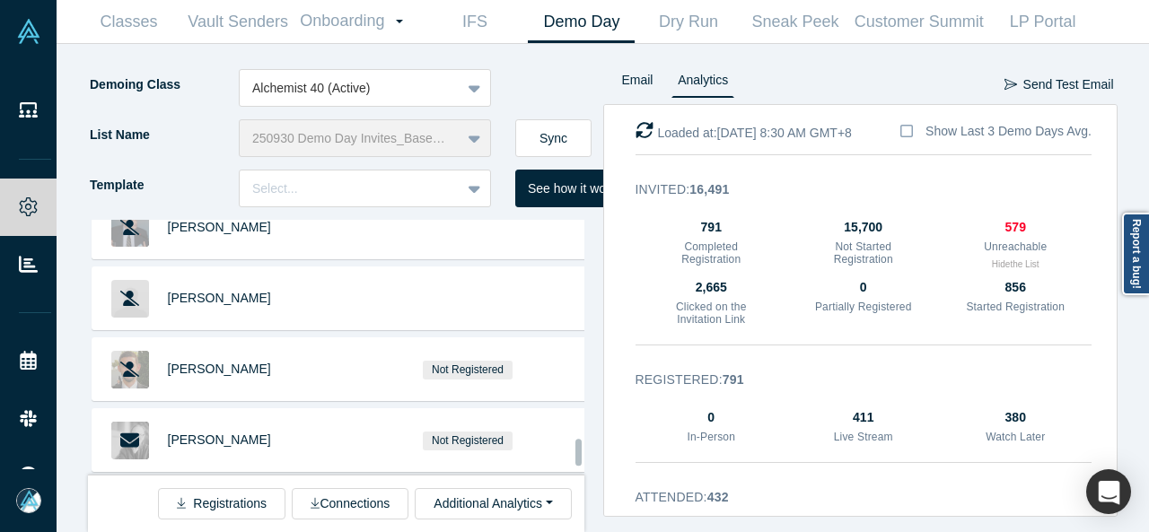
scroll to position [13326, 0]
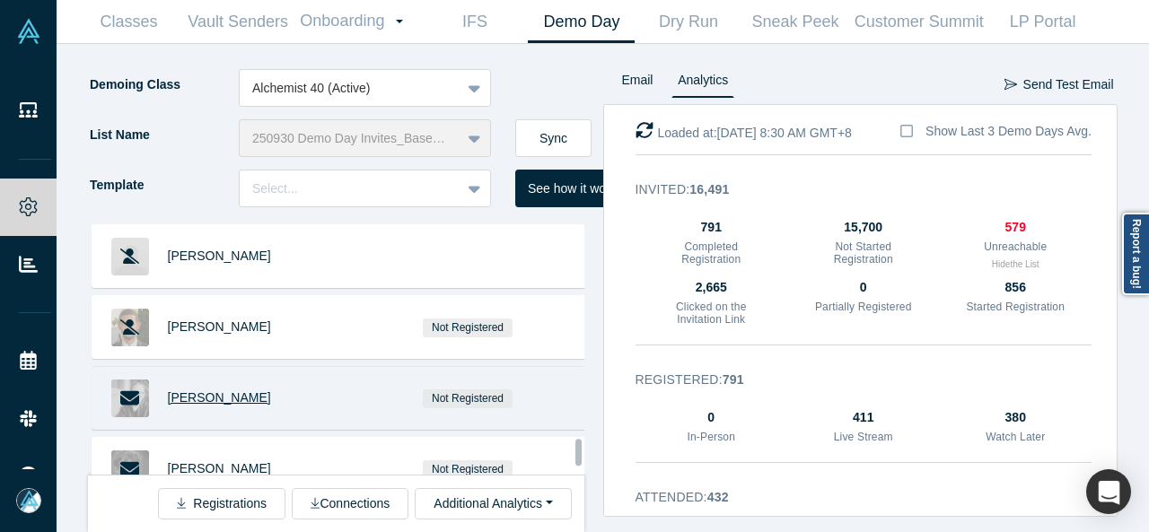
click at [219, 390] on span "Tony Conrad" at bounding box center [219, 397] width 103 height 14
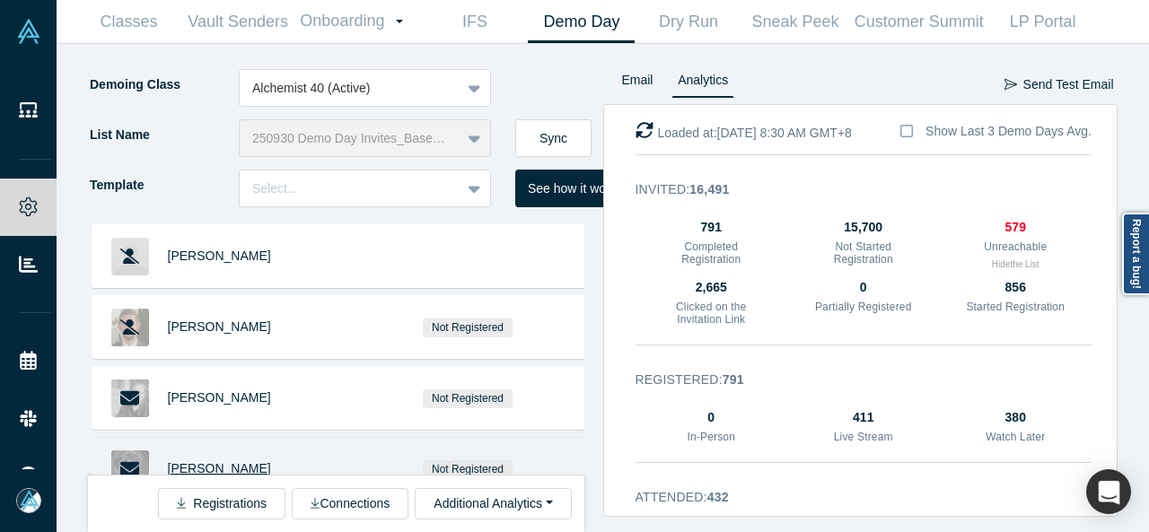
click at [205, 461] on span "[PERSON_NAME]" at bounding box center [219, 468] width 103 height 14
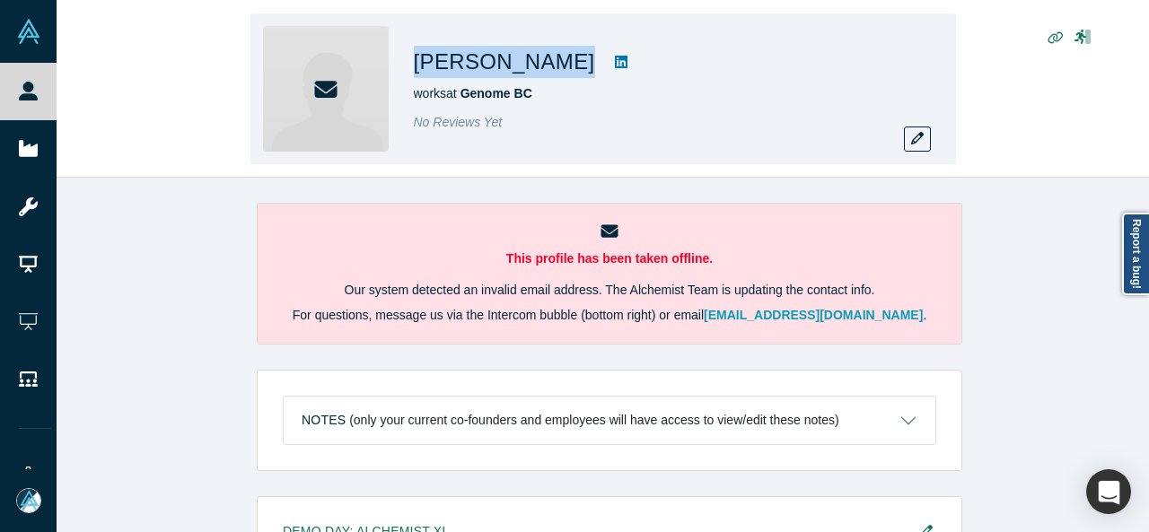
drag, startPoint x: 462, startPoint y: 66, endPoint x: 511, endPoint y: 65, distance: 48.5
click at [511, 65] on div "[PERSON_NAME] works at Genome BC No Reviews Yet" at bounding box center [602, 88] width 705 height 151
copy div "[PERSON_NAME]"
